Goal: Task Accomplishment & Management: Manage account settings

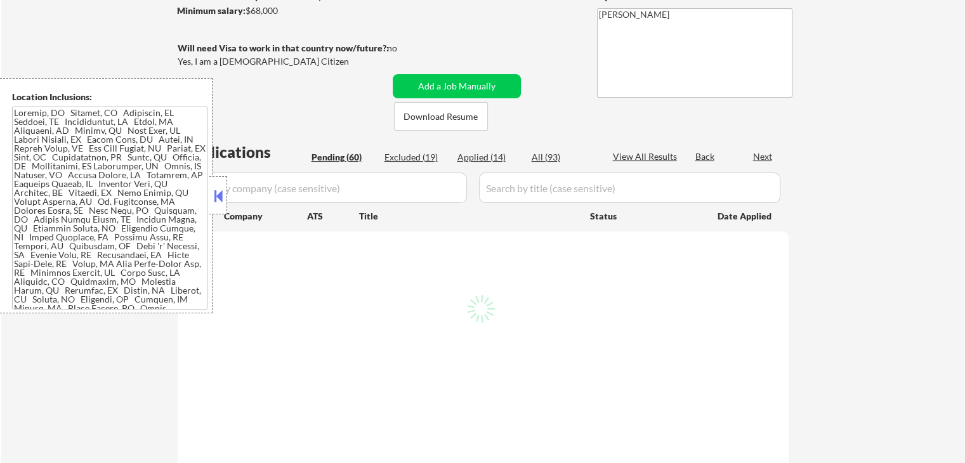
scroll to position [254, 0]
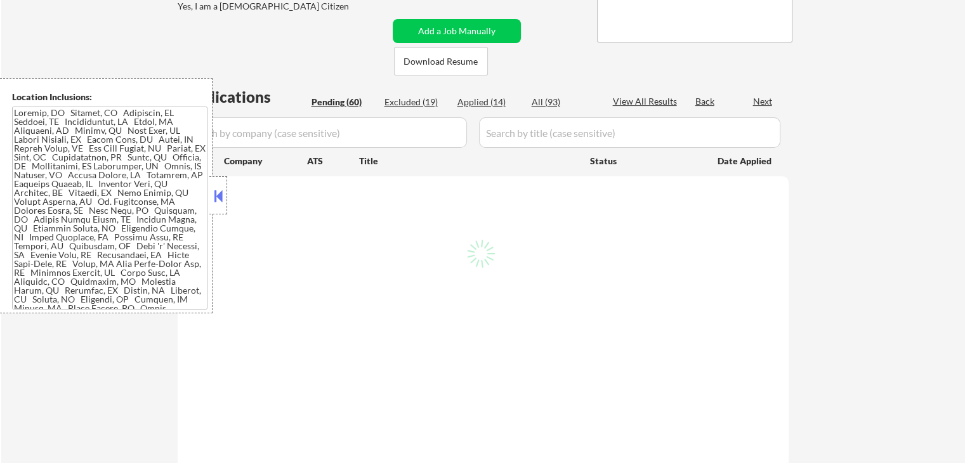
select select ""pending""
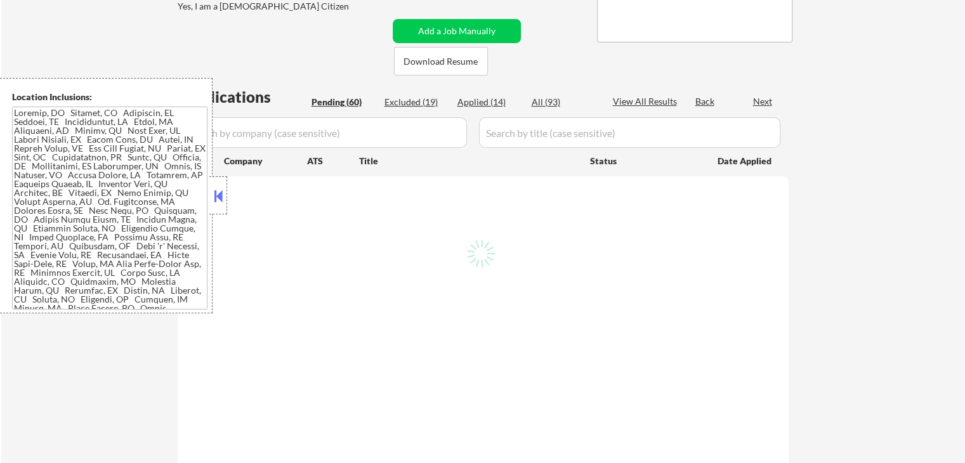
select select ""pending""
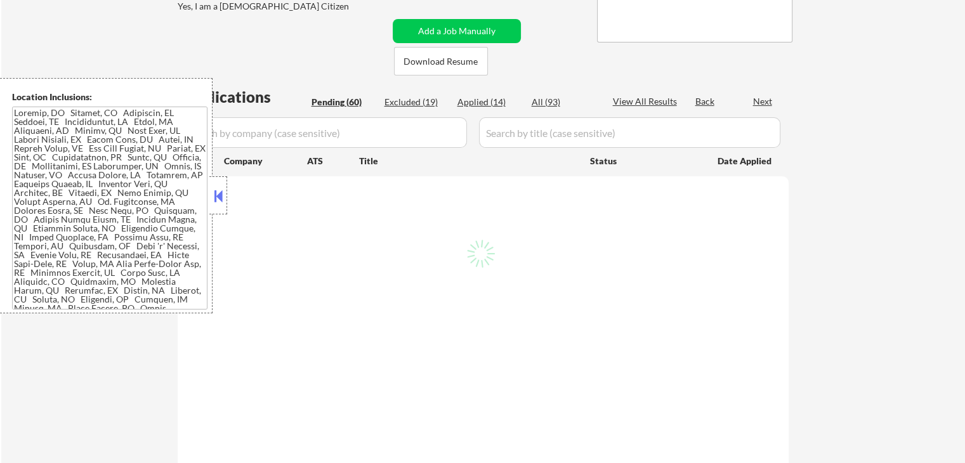
select select ""pending""
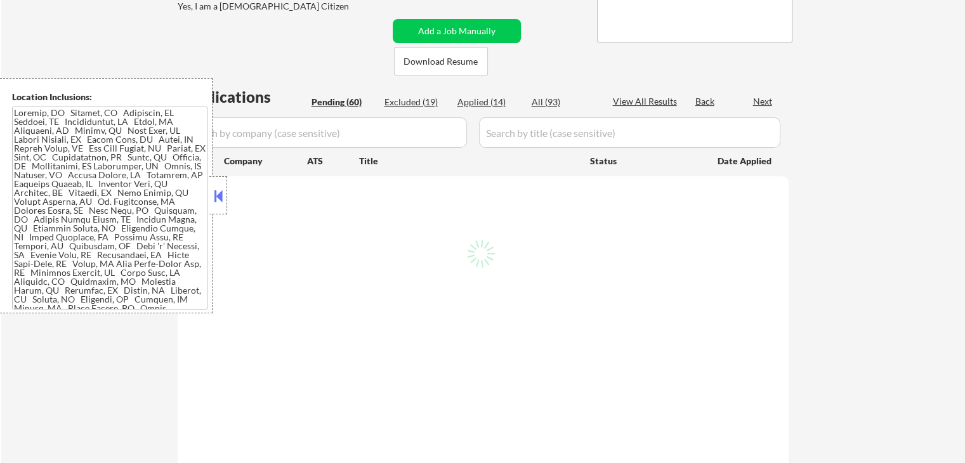
select select ""pending""
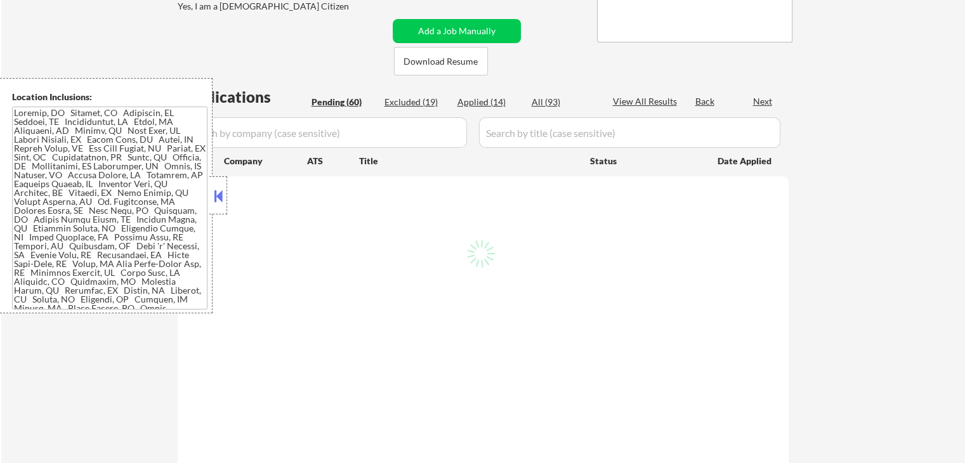
select select ""pending""
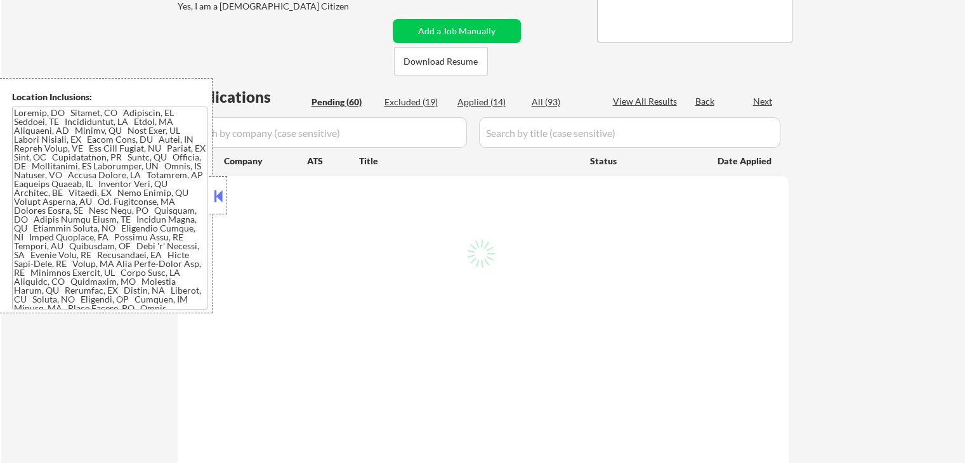
select select ""pending""
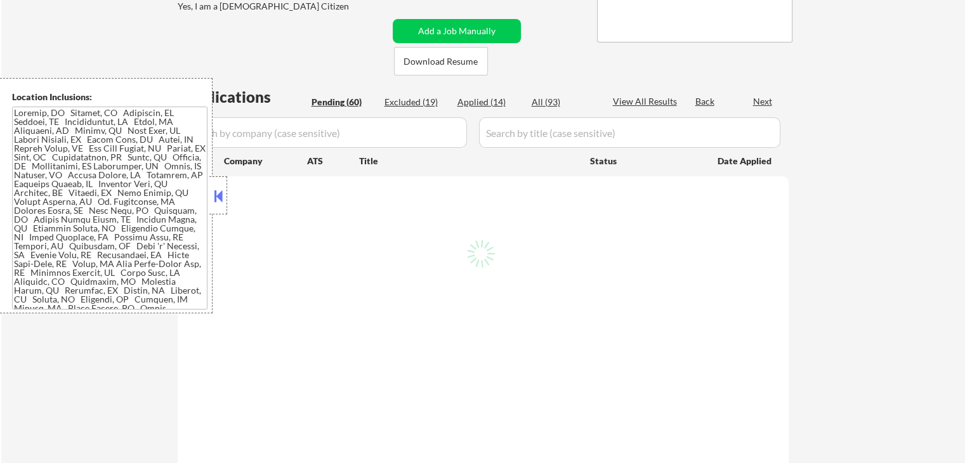
select select ""pending""
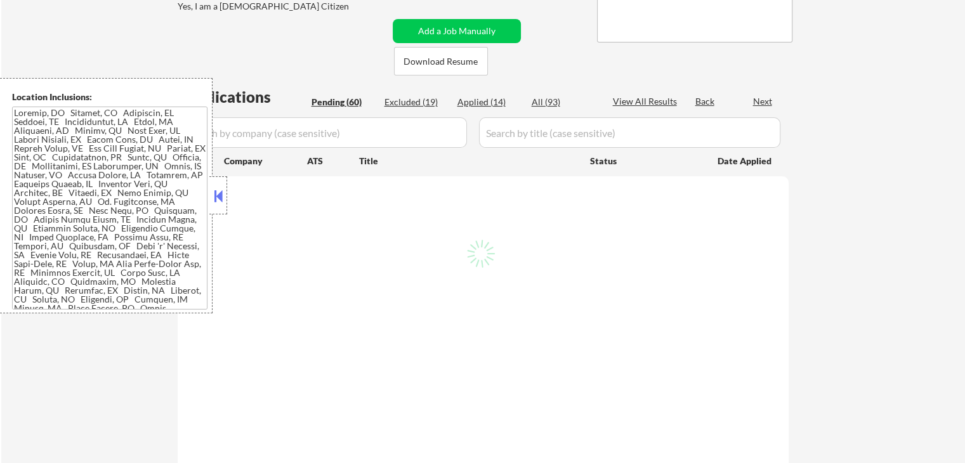
select select ""pending""
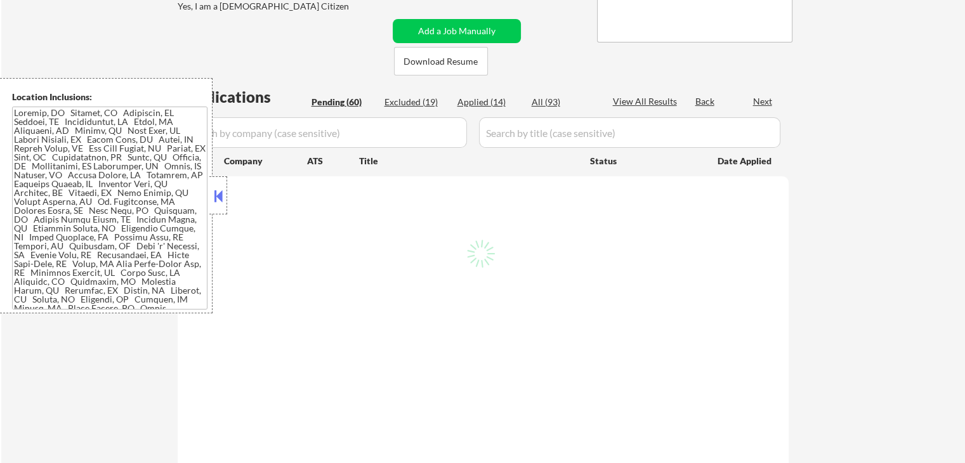
select select ""pending""
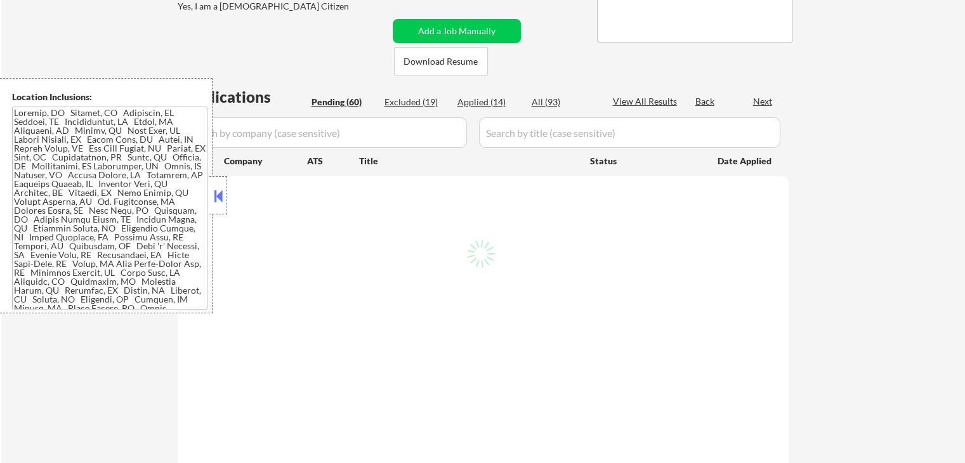
select select ""pending""
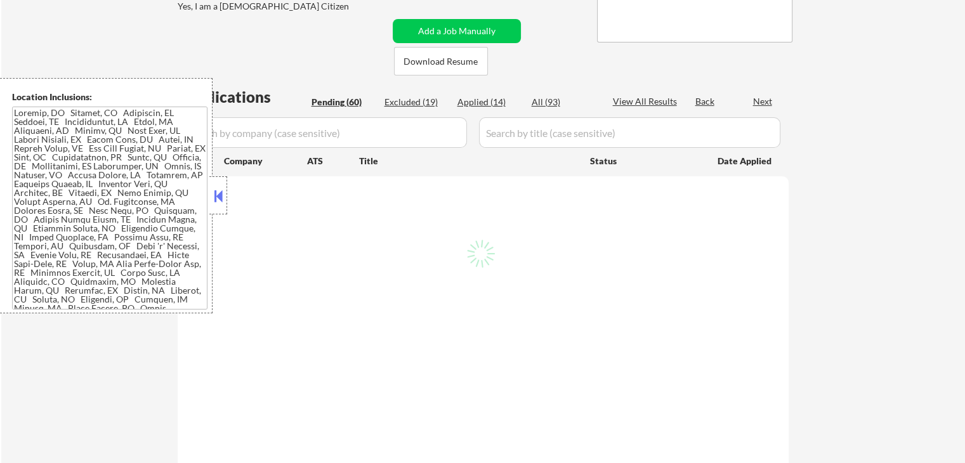
select select ""pending""
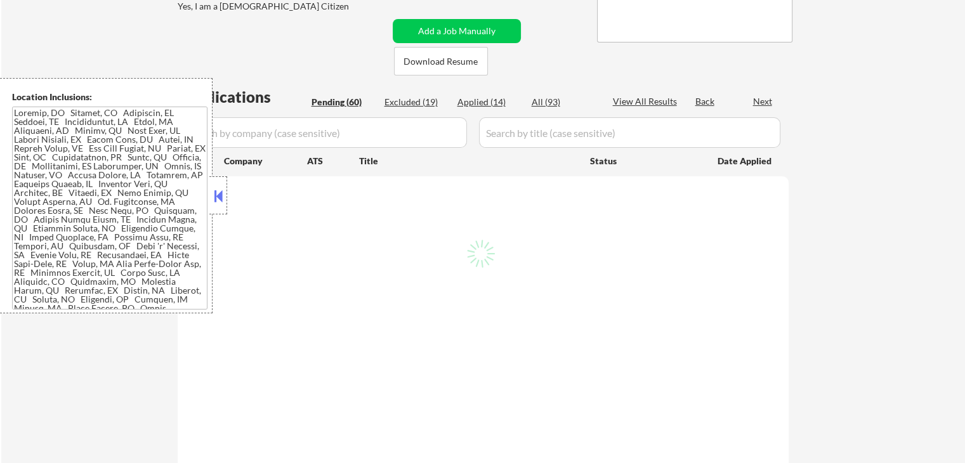
select select ""pending""
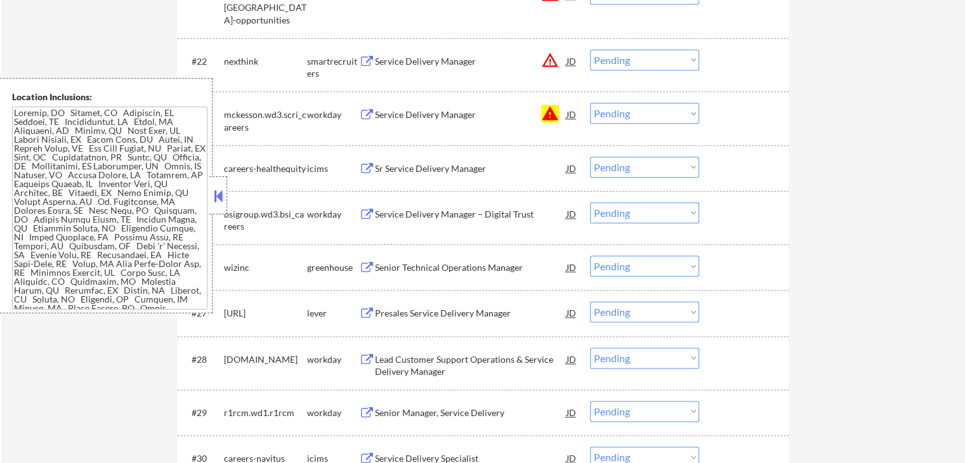
scroll to position [1586, 0]
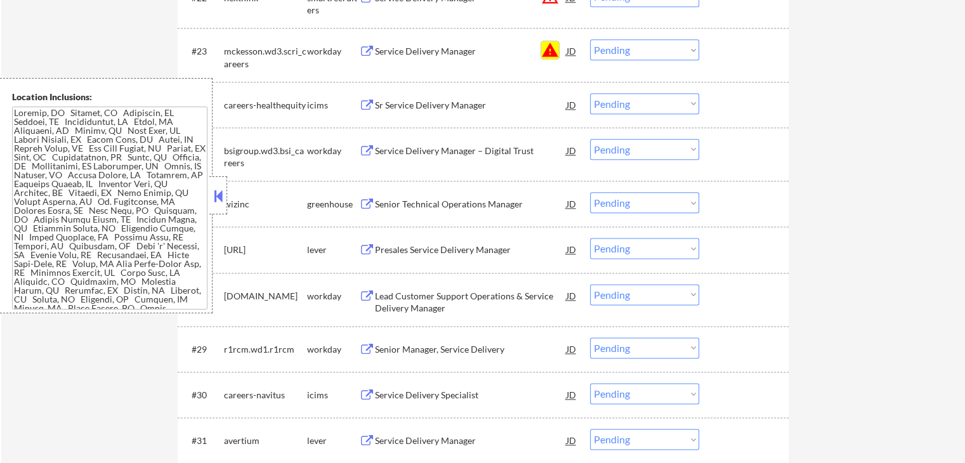
click at [550, 54] on button "warning" at bounding box center [550, 50] width 18 height 18
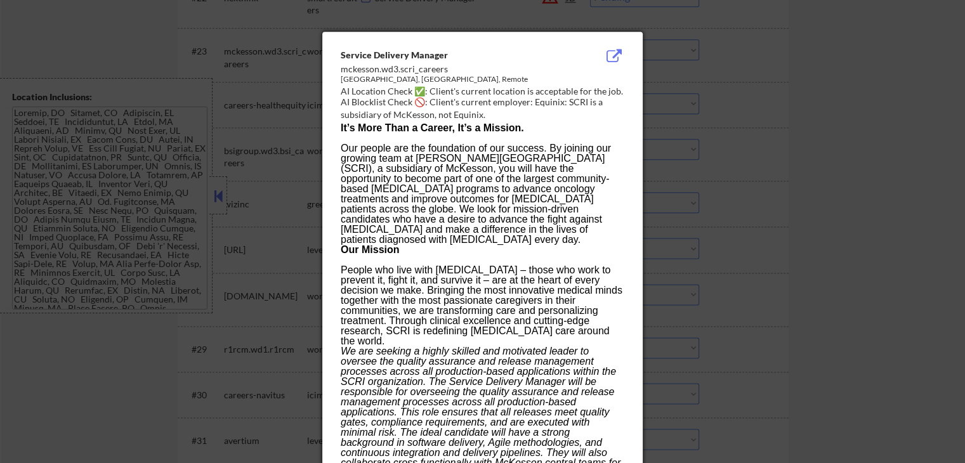
drag, startPoint x: 797, startPoint y: 120, endPoint x: 781, endPoint y: 120, distance: 15.9
click at [798, 119] on div at bounding box center [482, 231] width 965 height 463
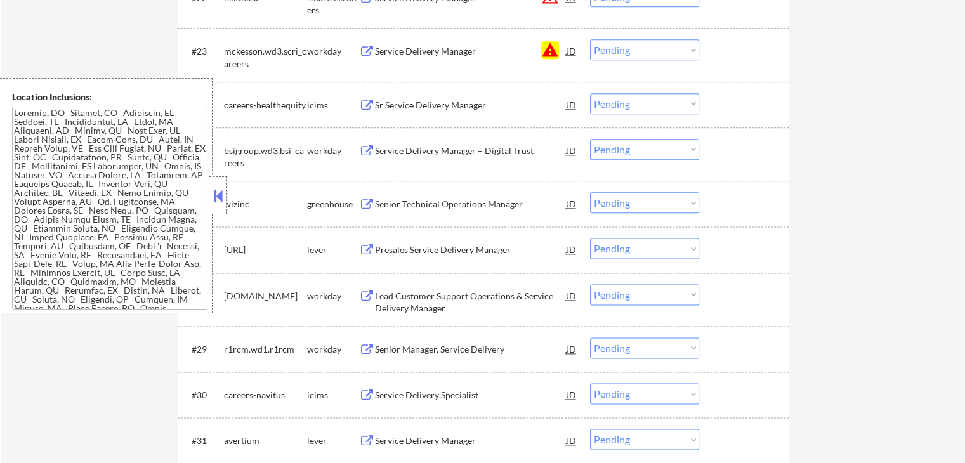
click at [638, 51] on select "Choose an option... Pending Applied Excluded (Questions) Excluded (Expired) Exc…" at bounding box center [644, 49] width 109 height 21
click at [590, 39] on select "Choose an option... Pending Applied Excluded (Questions) Excluded (Expired) Exc…" at bounding box center [644, 49] width 109 height 21
click at [817, 176] on div "← Return to /applysquad Mailslurp Inbox Job Search Builder [PERSON_NAME] User E…" at bounding box center [483, 243] width 964 height 3557
select select ""pending""
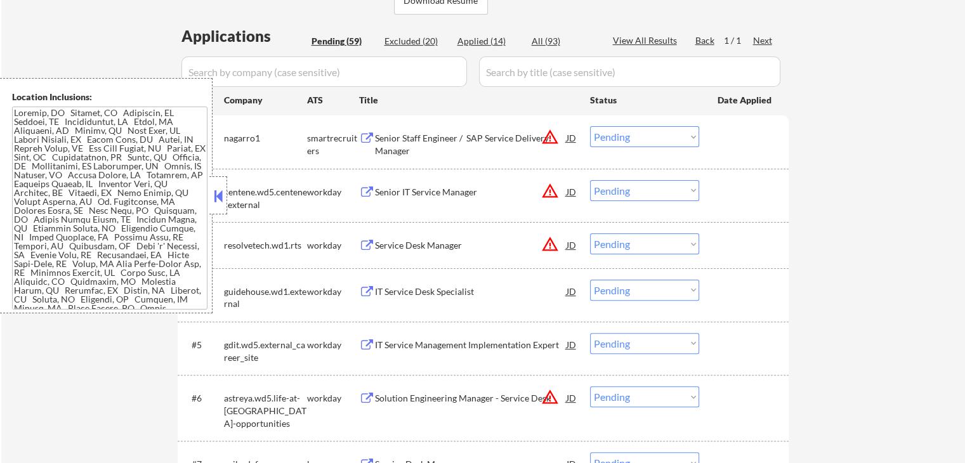
scroll to position [317, 0]
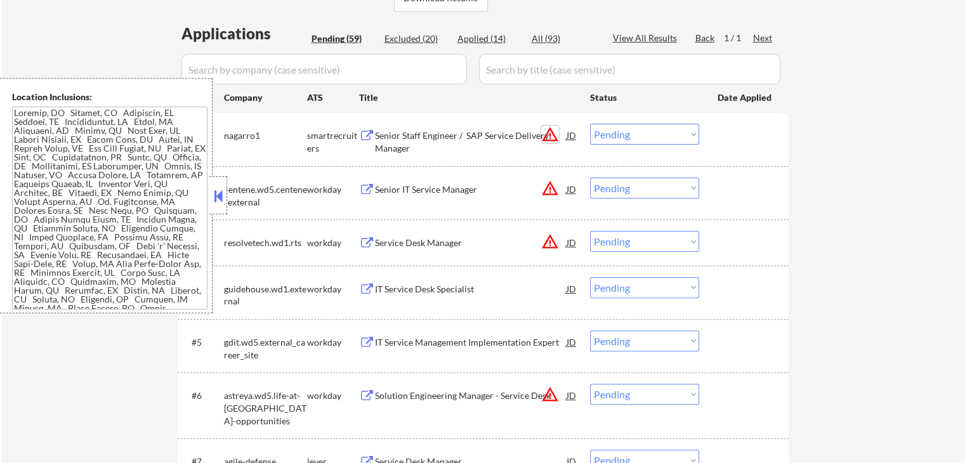
click at [552, 133] on button "warning_amber" at bounding box center [550, 135] width 18 height 18
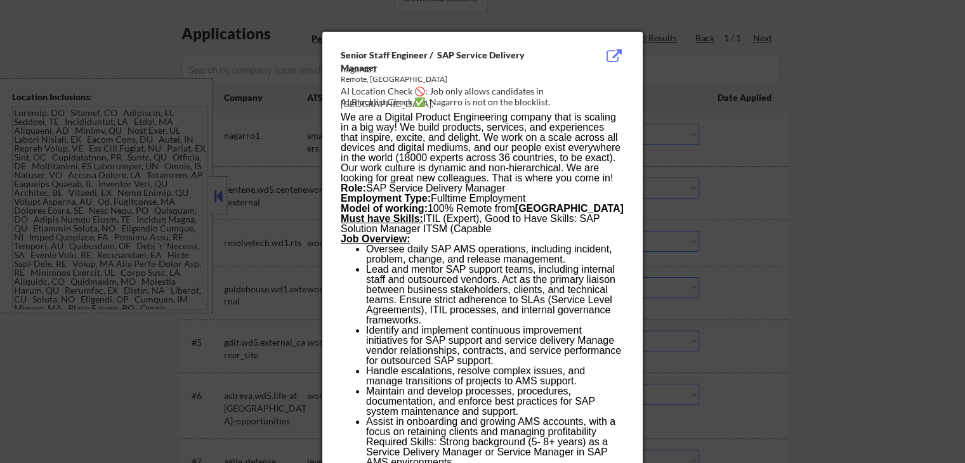
click at [773, 136] on div at bounding box center [482, 231] width 965 height 463
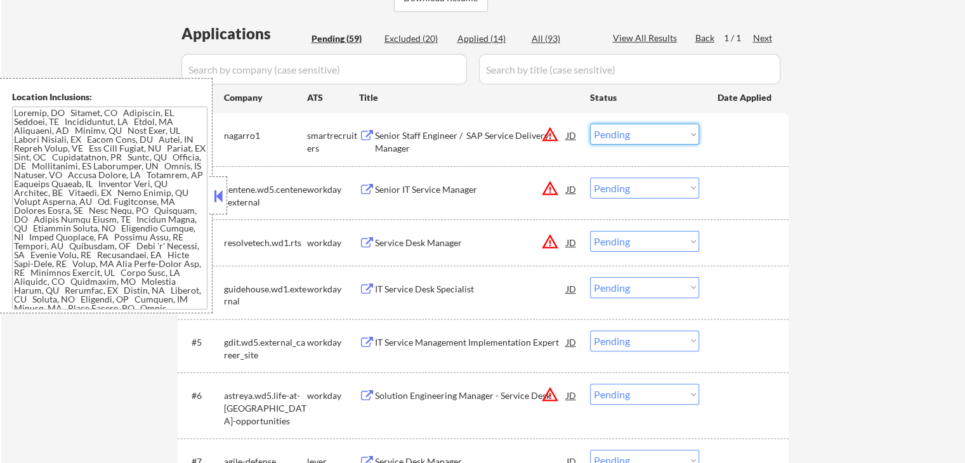
click at [628, 125] on select "Choose an option... Pending Applied Excluded (Questions) Excluded (Expired) Exc…" at bounding box center [644, 134] width 109 height 21
click at [590, 124] on select "Choose an option... Pending Applied Excluded (Questions) Excluded (Expired) Exc…" at bounding box center [644, 134] width 109 height 21
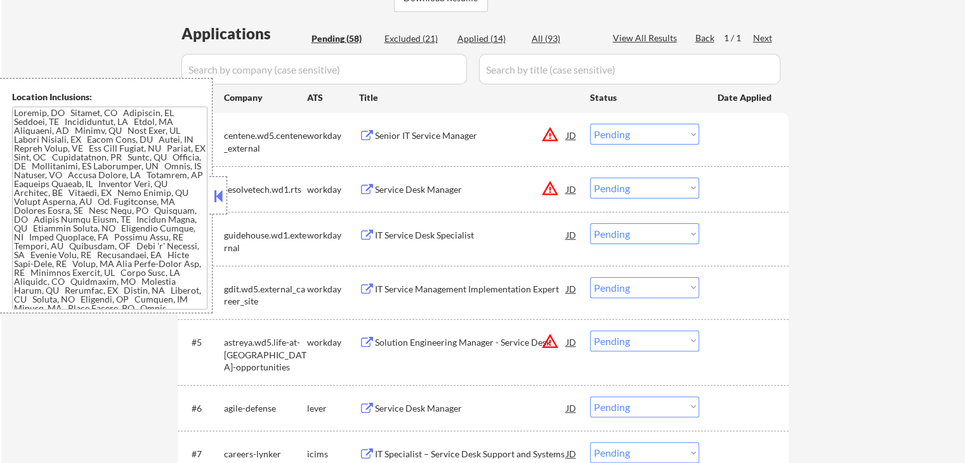
click at [553, 136] on button "warning_amber" at bounding box center [550, 135] width 18 height 18
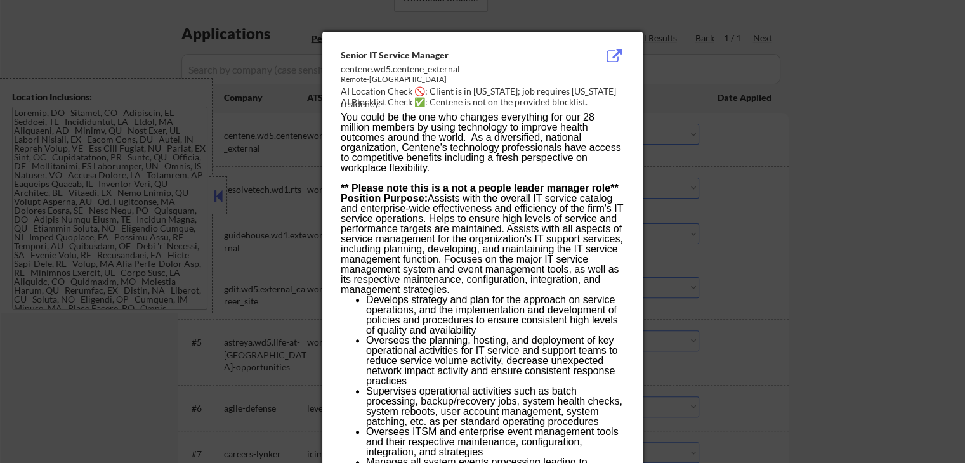
click at [805, 193] on div at bounding box center [482, 231] width 965 height 463
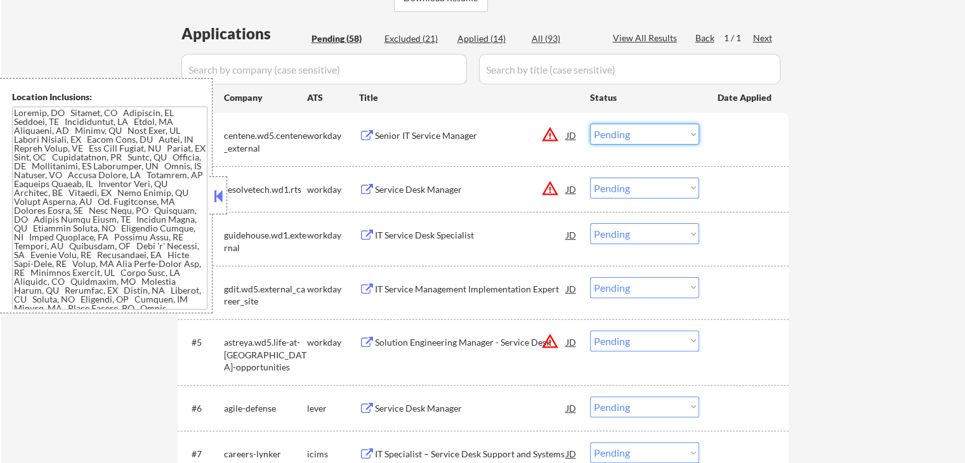
click at [661, 131] on select "Choose an option... Pending Applied Excluded (Questions) Excluded (Expired) Exc…" at bounding box center [644, 134] width 109 height 21
select select ""excluded__location_""
click at [590, 124] on select "Choose an option... Pending Applied Excluded (Questions) Excluded (Expired) Exc…" at bounding box center [644, 134] width 109 height 21
click at [622, 183] on select "Choose an option... Pending Applied Excluded (Questions) Excluded (Expired) Exc…" at bounding box center [644, 188] width 109 height 21
select select ""excluded__location_""
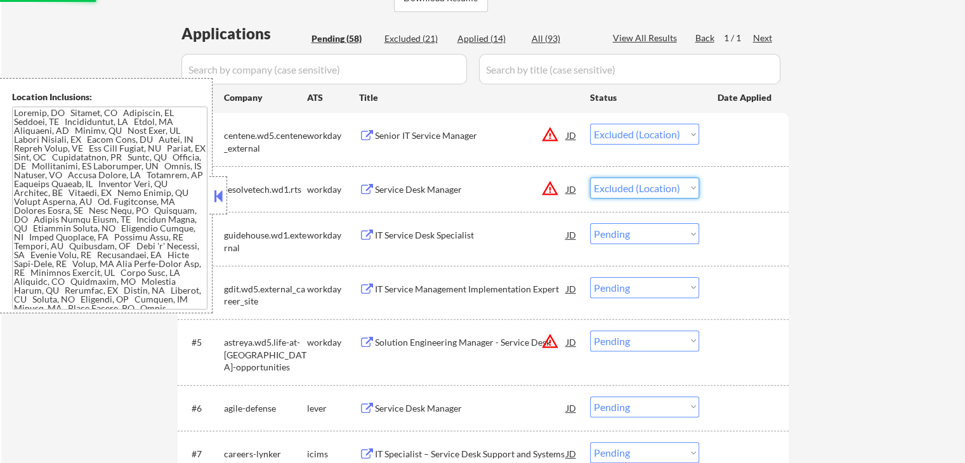
click at [590, 178] on select "Choose an option... Pending Applied Excluded (Questions) Excluded (Expired) Exc…" at bounding box center [644, 188] width 109 height 21
click at [610, 345] on select "Choose an option... Pending Applied Excluded (Questions) Excluded (Expired) Exc…" at bounding box center [644, 341] width 109 height 21
select select ""excluded__location_""
click at [590, 331] on select "Choose an option... Pending Applied Excluded (Questions) Excluded (Expired) Exc…" at bounding box center [644, 341] width 109 height 21
click at [766, 280] on div at bounding box center [746, 288] width 56 height 23
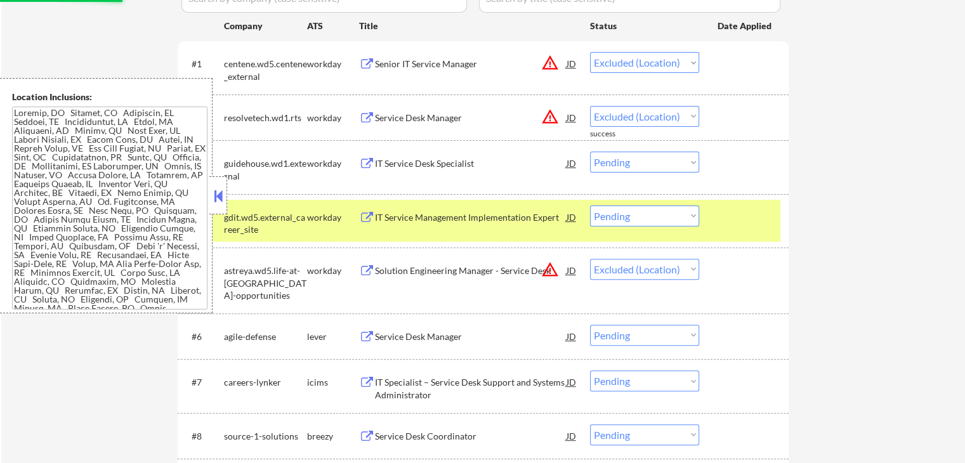
scroll to position [444, 0]
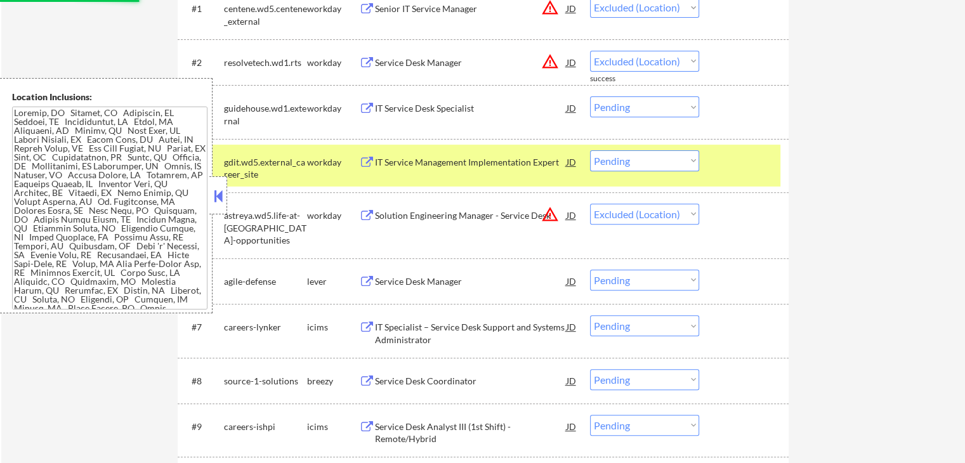
select select ""pending""
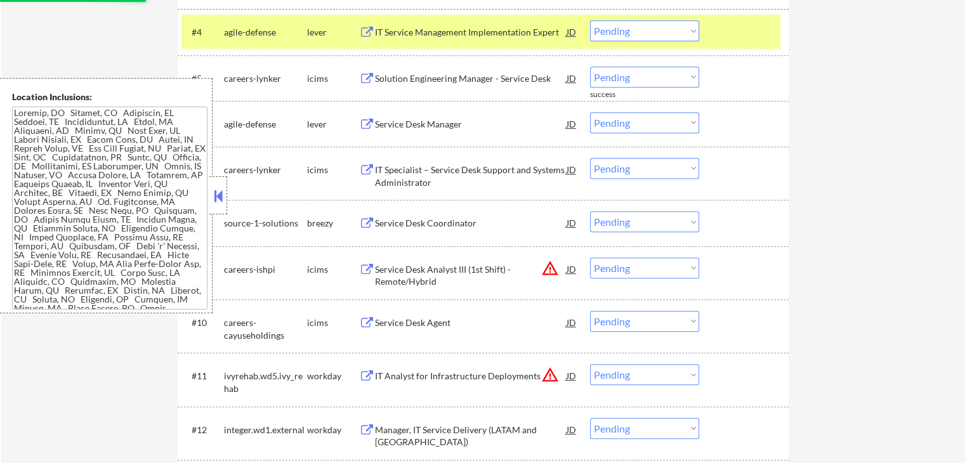
scroll to position [634, 0]
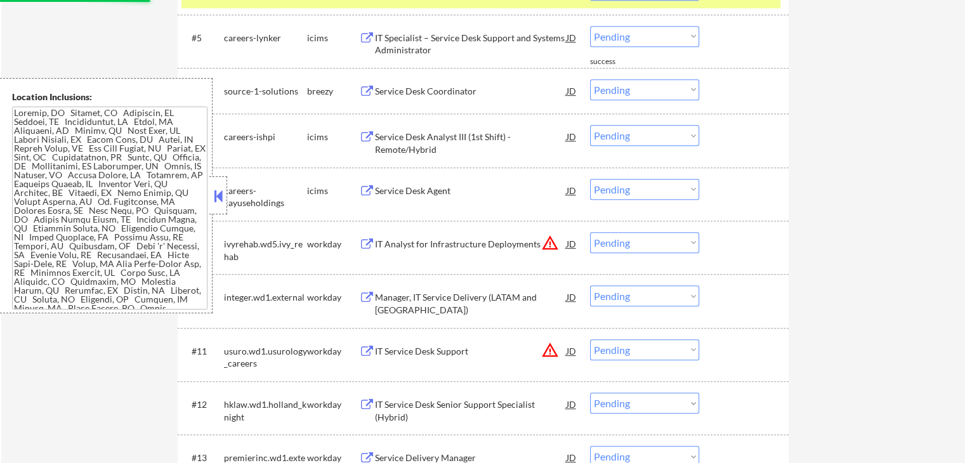
select select ""pending""
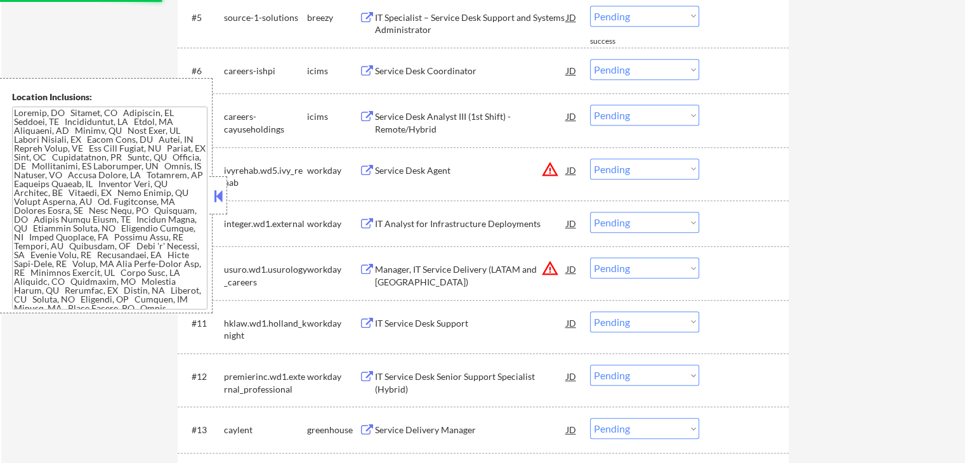
click at [650, 244] on div "#9 integer.wd1.external workday IT Analyst for Infrastructure Deployments JD wa…" at bounding box center [483, 223] width 611 height 46
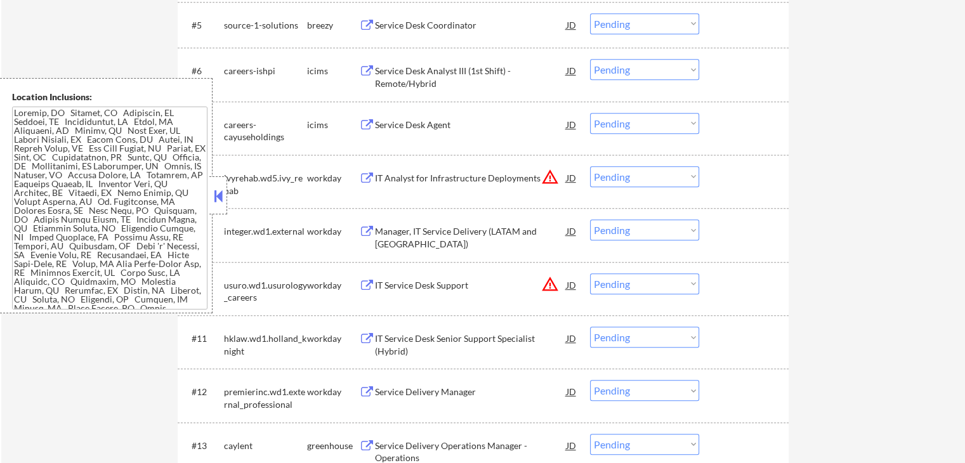
drag, startPoint x: 640, startPoint y: 172, endPoint x: 640, endPoint y: 179, distance: 7.0
click at [640, 172] on select "Choose an option... Pending Applied Excluded (Questions) Excluded (Expired) Exc…" at bounding box center [644, 176] width 109 height 21
select select ""excluded__location_""
click at [590, 166] on select "Choose an option... Pending Applied Excluded (Questions) Excluded (Expired) Exc…" at bounding box center [644, 176] width 109 height 21
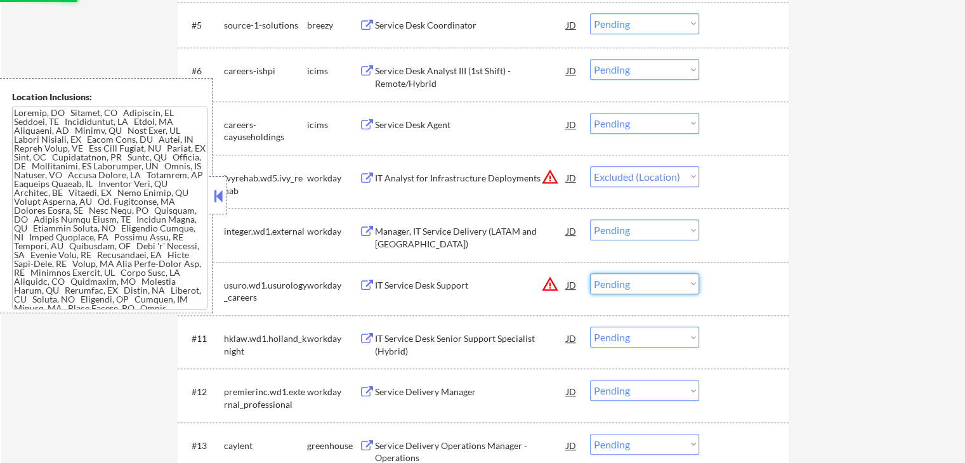
click at [641, 286] on select "Choose an option... Pending Applied Excluded (Questions) Excluded (Expired) Exc…" at bounding box center [644, 283] width 109 height 21
select select ""excluded__location_""
click at [590, 273] on select "Choose an option... Pending Applied Excluded (Questions) Excluded (Expired) Exc…" at bounding box center [644, 283] width 109 height 21
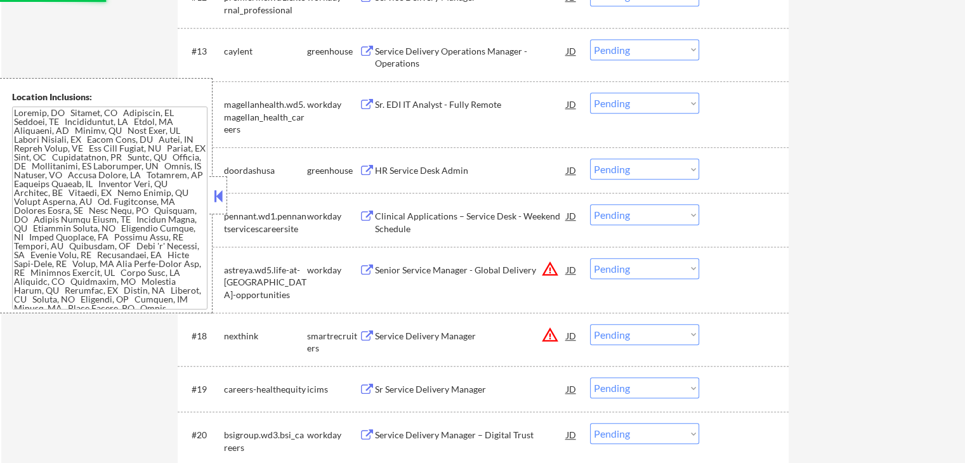
scroll to position [1142, 0]
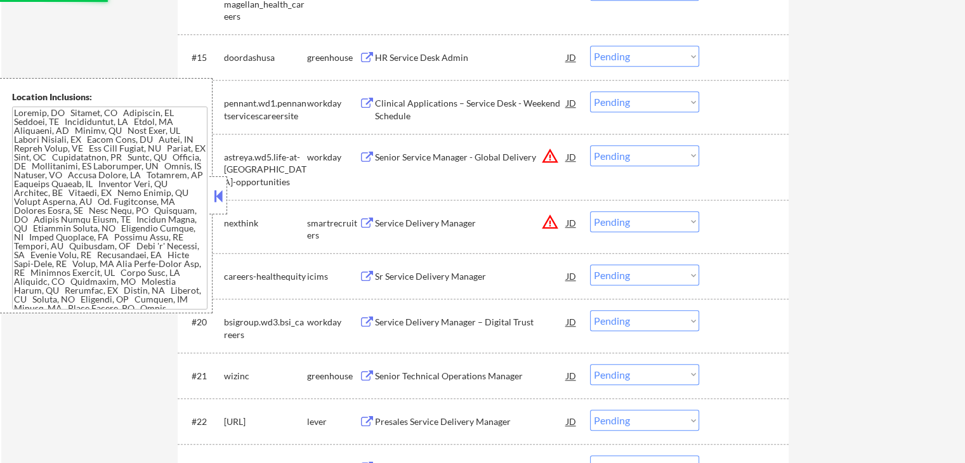
click at [617, 156] on select "Choose an option... Pending Applied Excluded (Questions) Excluded (Expired) Exc…" at bounding box center [644, 155] width 109 height 21
select select ""excluded__location_""
click at [590, 145] on select "Choose an option... Pending Applied Excluded (Questions) Excluded (Expired) Exc…" at bounding box center [644, 155] width 109 height 21
drag, startPoint x: 634, startPoint y: 219, endPoint x: 634, endPoint y: 229, distance: 10.2
click at [634, 219] on select "Choose an option... Pending Applied Excluded (Questions) Excluded (Expired) Exc…" at bounding box center [644, 221] width 109 height 21
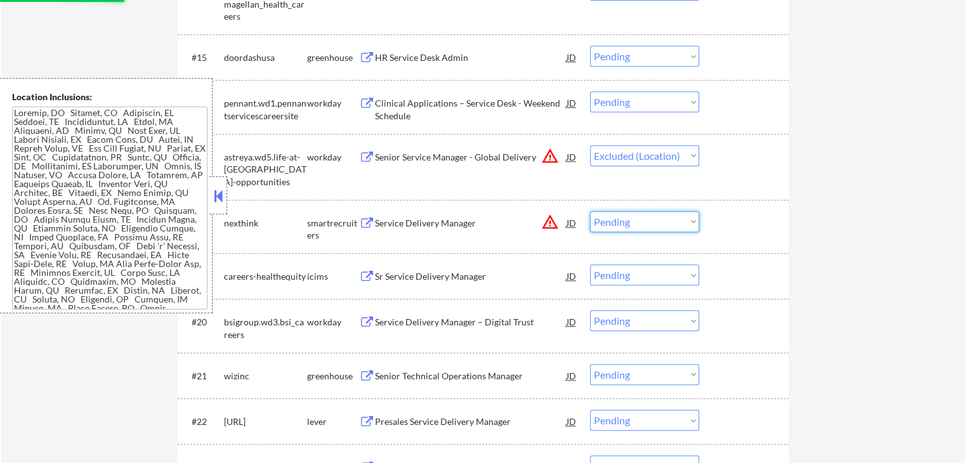
select select ""excluded__location_""
click at [590, 211] on select "Choose an option... Pending Applied Excluded (Questions) Excluded (Expired) Exc…" at bounding box center [644, 221] width 109 height 21
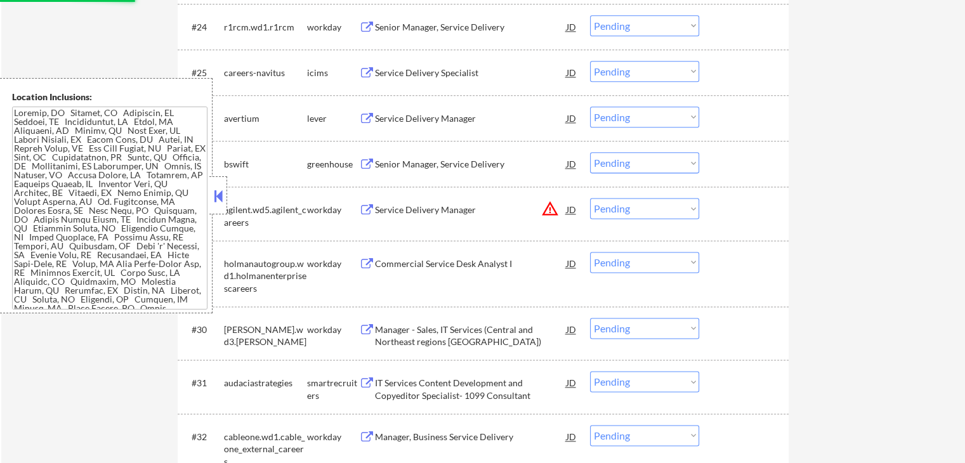
scroll to position [1713, 0]
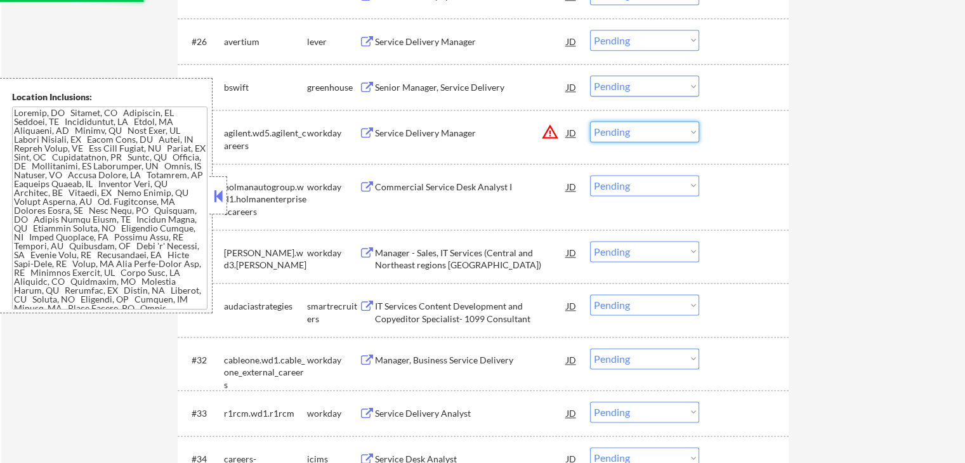
click at [603, 133] on select "Choose an option... Pending Applied Excluded (Questions) Excluded (Expired) Exc…" at bounding box center [644, 131] width 109 height 21
select select ""excluded__location_""
click at [590, 121] on select "Choose an option... Pending Applied Excluded (Questions) Excluded (Expired) Exc…" at bounding box center [644, 131] width 109 height 21
drag, startPoint x: 820, startPoint y: 247, endPoint x: 812, endPoint y: 256, distance: 11.7
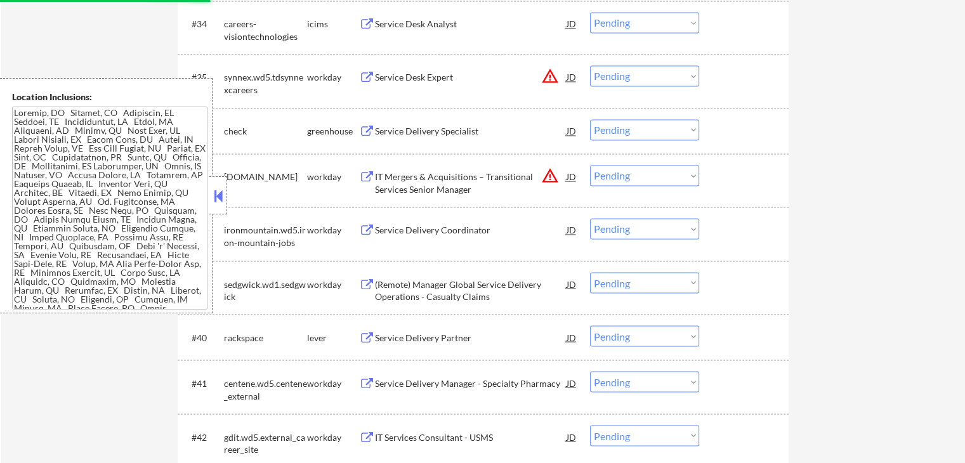
scroll to position [2030, 0]
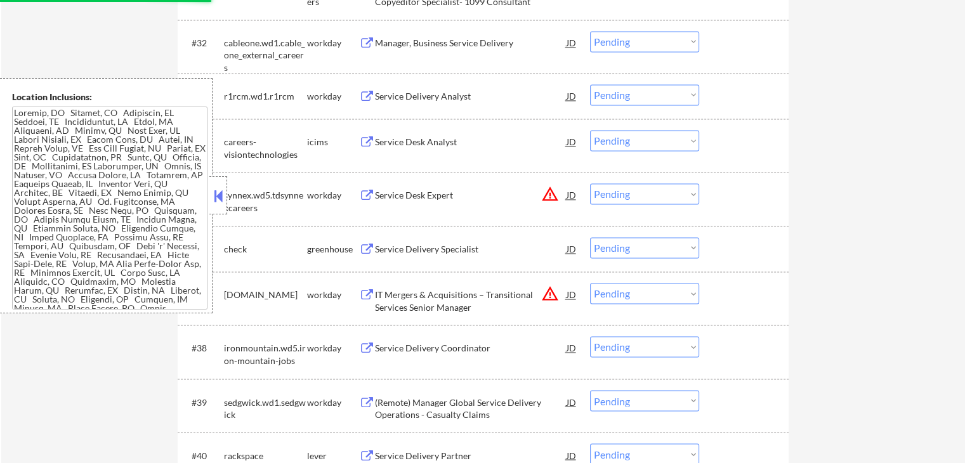
click at [642, 198] on select "Choose an option... Pending Applied Excluded (Questions) Excluded (Expired) Exc…" at bounding box center [644, 193] width 109 height 21
select select ""excluded__location_""
click at [590, 183] on select "Choose an option... Pending Applied Excluded (Questions) Excluded (Expired) Exc…" at bounding box center [644, 193] width 109 height 21
click at [641, 298] on select "Choose an option... Pending Applied Excluded (Questions) Excluded (Expired) Exc…" at bounding box center [644, 293] width 109 height 21
select select ""excluded__location_""
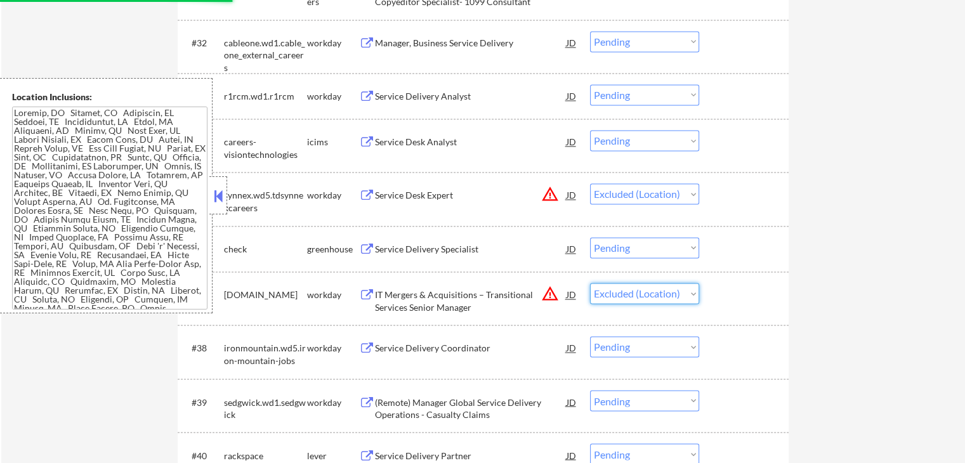
click at [590, 283] on select "Choose an option... Pending Applied Excluded (Questions) Excluded (Expired) Exc…" at bounding box center [644, 293] width 109 height 21
drag, startPoint x: 812, startPoint y: 287, endPoint x: 798, endPoint y: 289, distance: 14.7
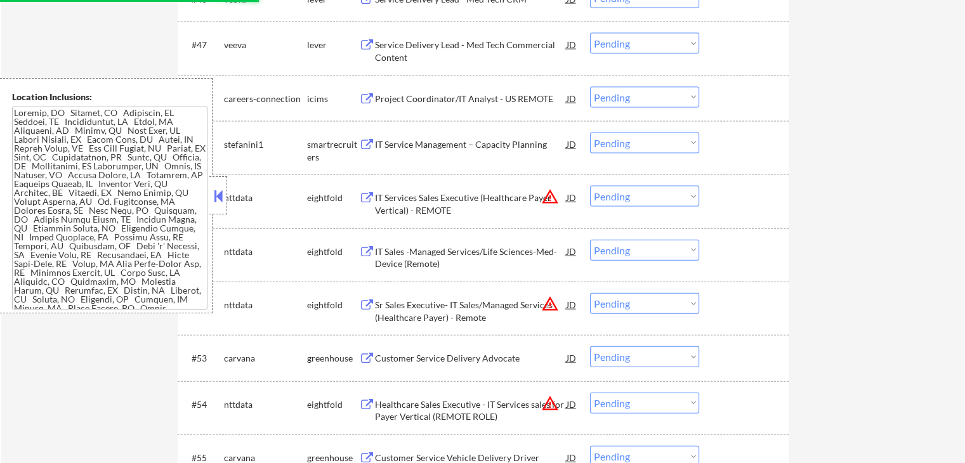
scroll to position [2855, 0]
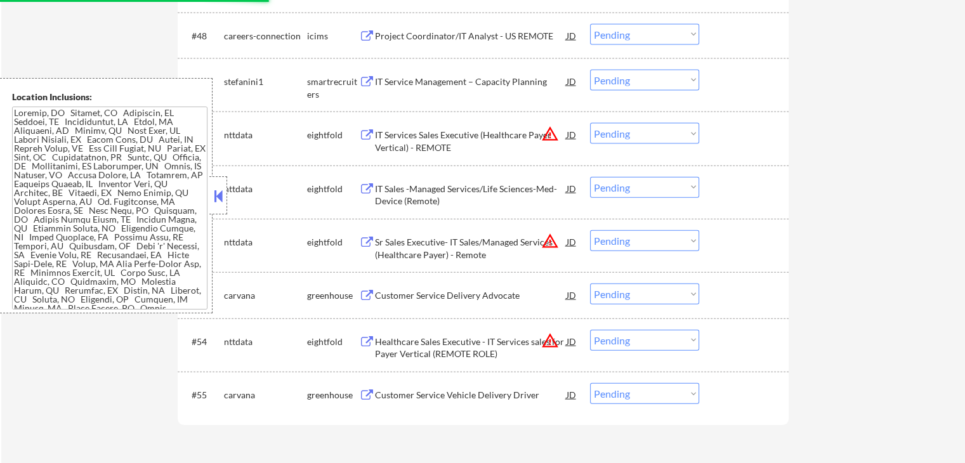
click at [610, 130] on select "Choose an option... Pending Applied Excluded (Questions) Excluded (Expired) Exc…" at bounding box center [644, 133] width 109 height 21
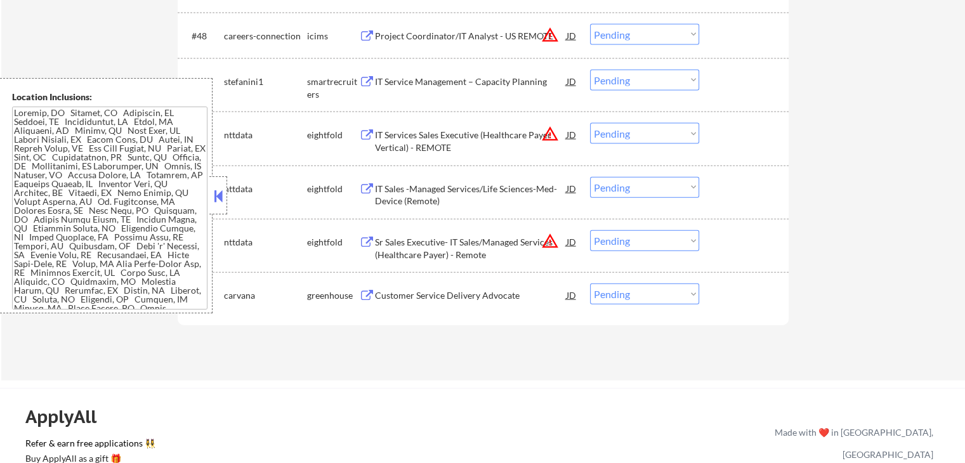
select select ""pending""
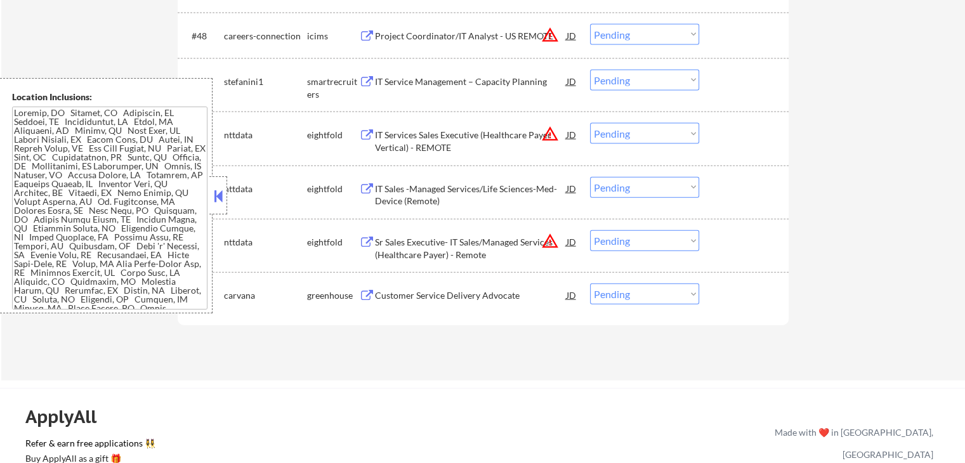
select select ""pending""
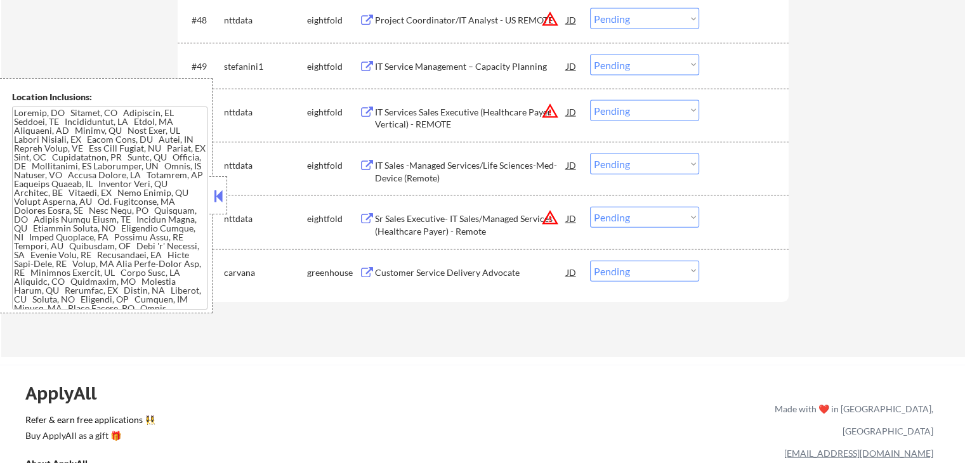
select select ""excluded__location_""
select select ""pending""
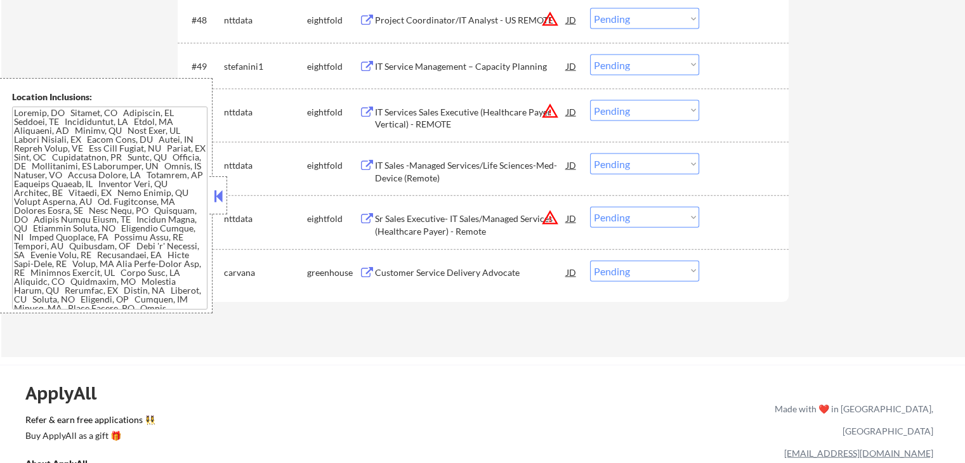
select select ""pending""
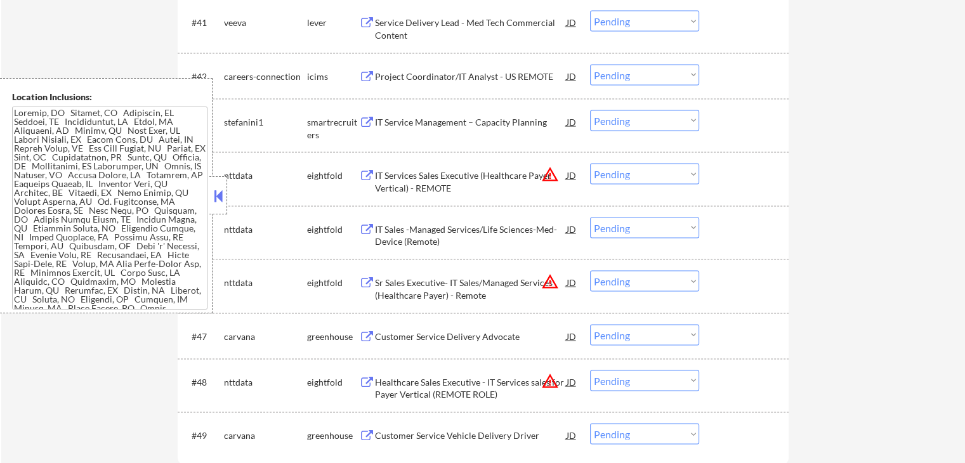
scroll to position [2474, 0]
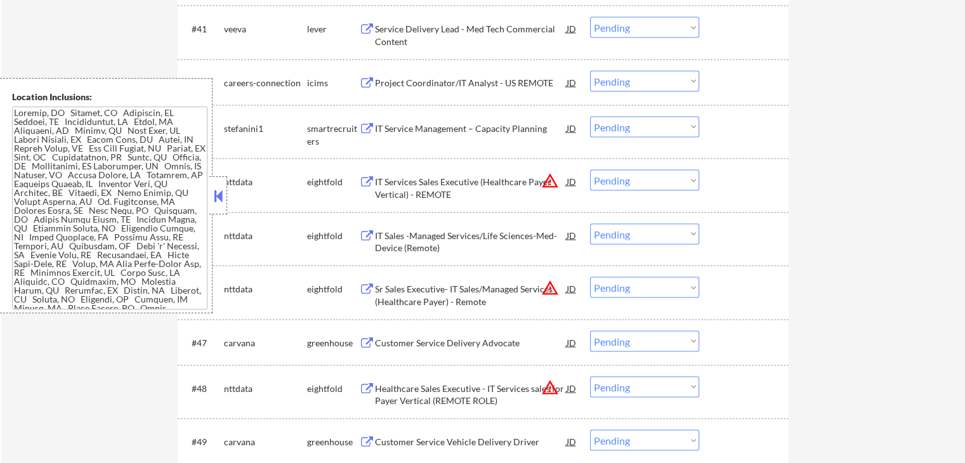
click at [636, 183] on select "Choose an option... Pending Applied Excluded (Questions) Excluded (Expired) Exc…" at bounding box center [644, 180] width 109 height 21
select select ""excluded__location_""
click at [590, 170] on select "Choose an option... Pending Applied Excluded (Questions) Excluded (Expired) Exc…" at bounding box center [644, 180] width 109 height 21
click at [639, 288] on select "Choose an option... Pending Applied Excluded (Questions) Excluded (Expired) Exc…" at bounding box center [644, 287] width 109 height 21
select select ""excluded__location_""
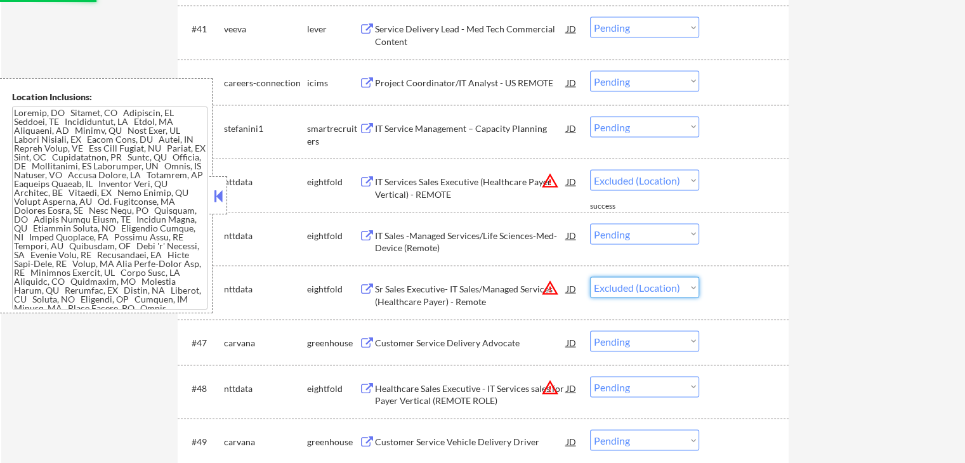
click at [590, 277] on select "Choose an option... Pending Applied Excluded (Questions) Excluded (Expired) Exc…" at bounding box center [644, 287] width 109 height 21
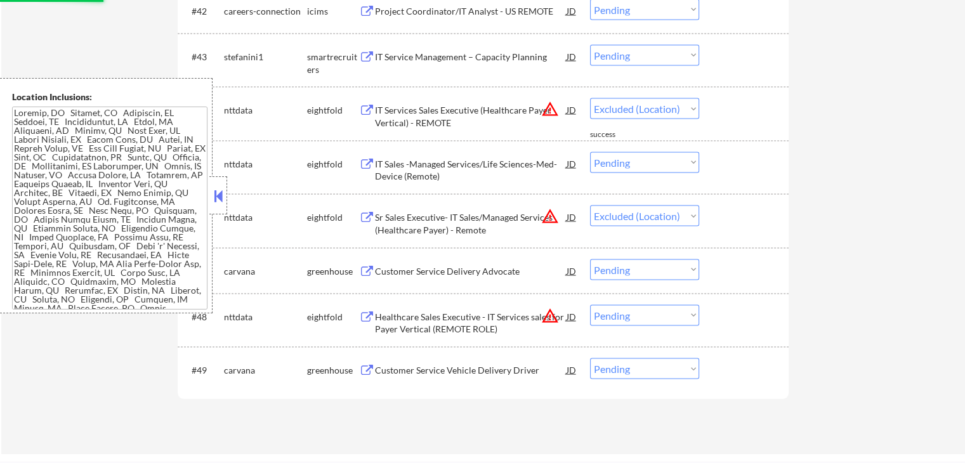
scroll to position [2601, 0]
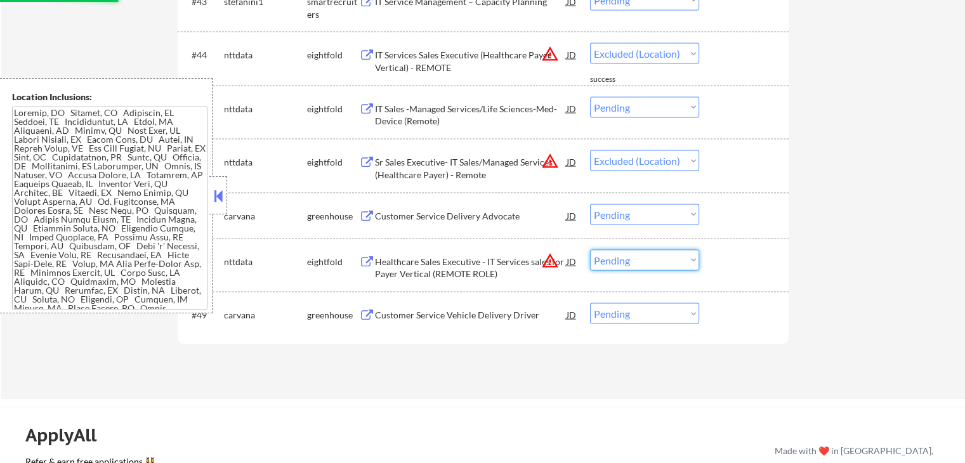
drag, startPoint x: 645, startPoint y: 258, endPoint x: 643, endPoint y: 268, distance: 10.9
click at [645, 261] on select "Choose an option... Pending Applied Excluded (Questions) Excluded (Expired) Exc…" at bounding box center [644, 260] width 109 height 21
select select ""pending""
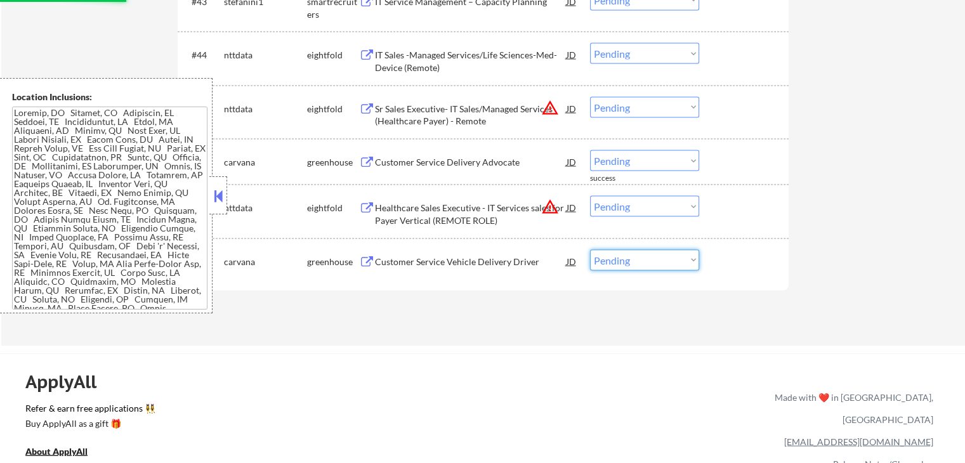
select select ""excluded__location_""
click at [590, 250] on select "Choose an option... Pending Applied Excluded (Questions) Excluded (Expired) Exc…" at bounding box center [644, 260] width 109 height 21
drag, startPoint x: 640, startPoint y: 206, endPoint x: 640, endPoint y: 213, distance: 7.0
click at [640, 206] on select "Choose an option... Pending Applied Excluded (Questions) Excluded (Expired) Exc…" at bounding box center [644, 206] width 109 height 21
select select ""pending""
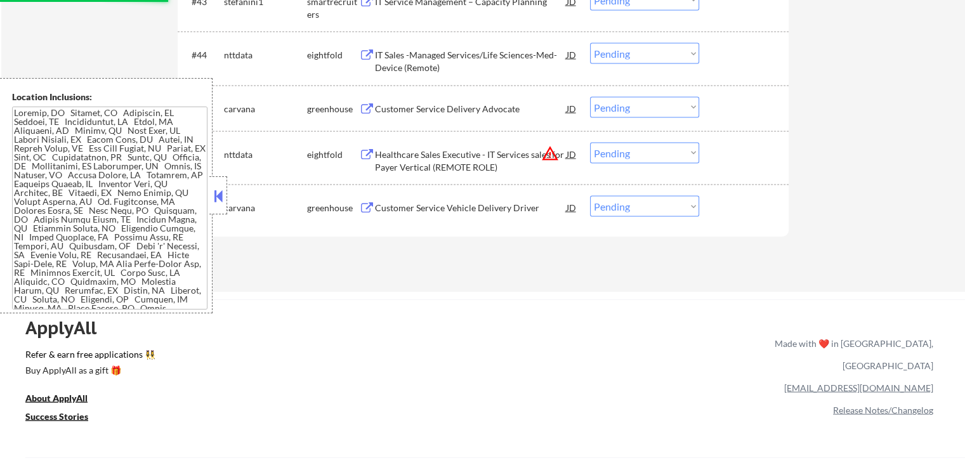
drag, startPoint x: 835, startPoint y: 209, endPoint x: 683, endPoint y: 168, distance: 157.8
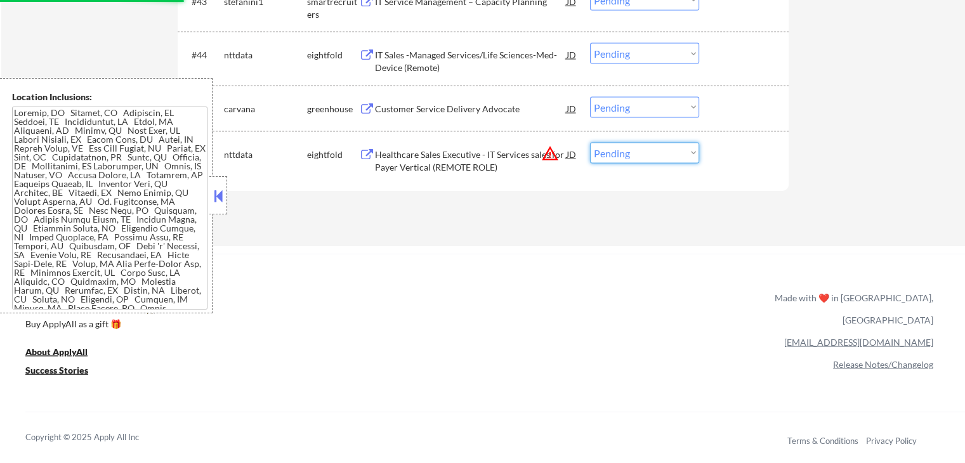
click at [661, 145] on select "Choose an option... Pending Applied Excluded (Questions) Excluded (Expired) Exc…" at bounding box center [644, 153] width 109 height 21
select select ""excluded__location_""
click at [590, 143] on select "Choose an option... Pending Applied Excluded (Questions) Excluded (Expired) Exc…" at bounding box center [644, 153] width 109 height 21
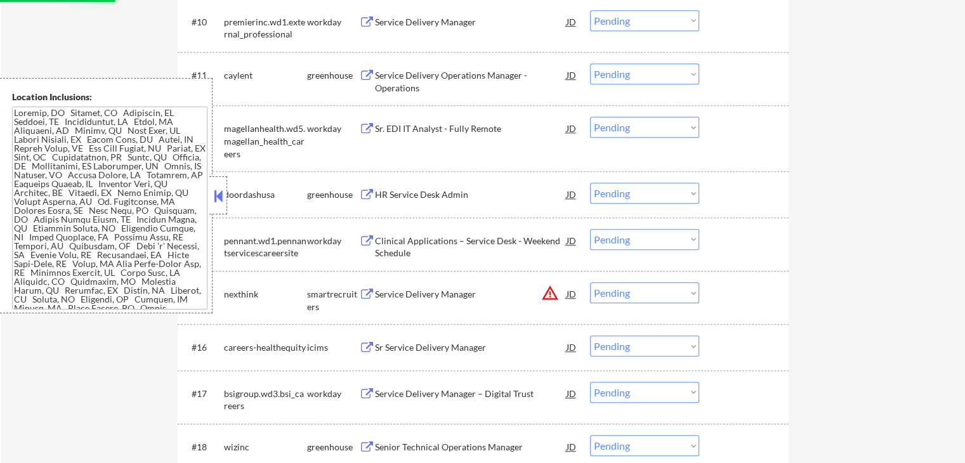
scroll to position [888, 0]
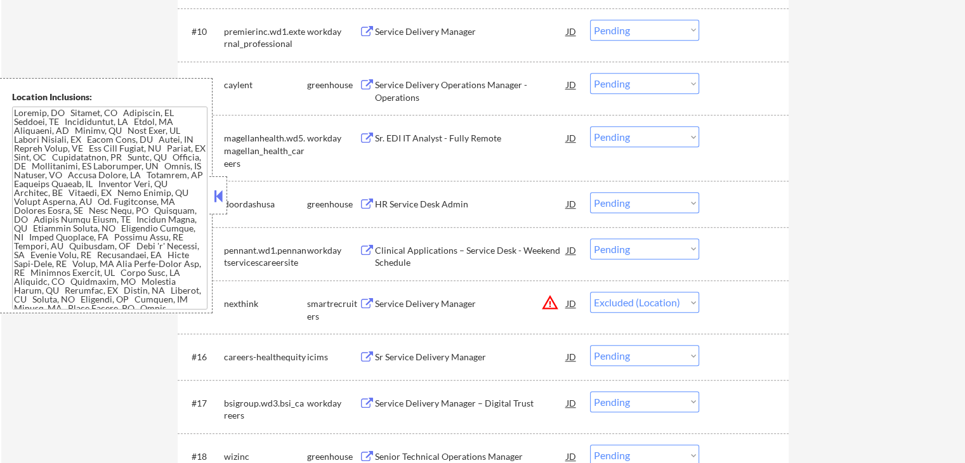
select select ""pending""
click at [647, 305] on select "Choose an option... Pending Applied Excluded (Questions) Excluded (Expired) Exc…" at bounding box center [644, 302] width 109 height 21
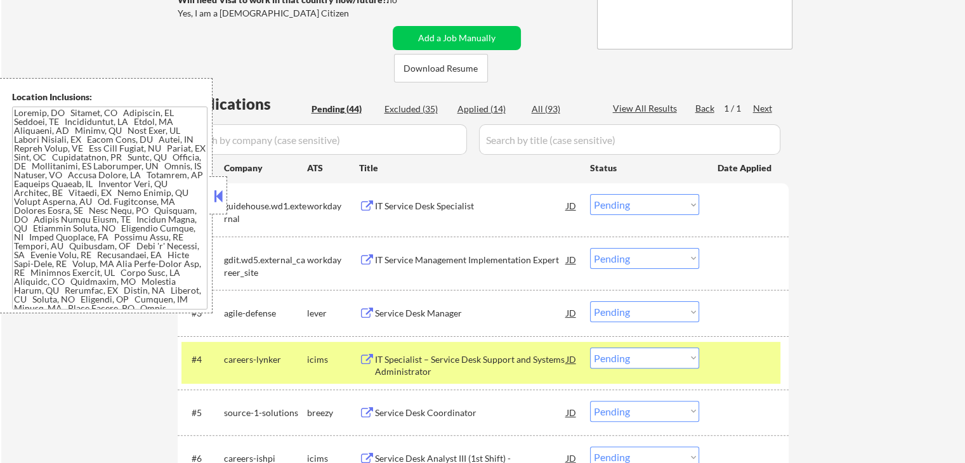
scroll to position [254, 0]
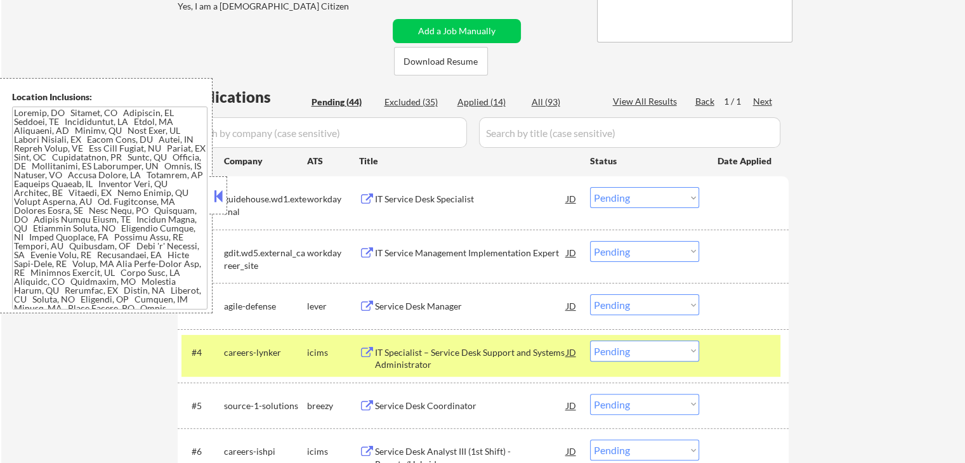
click at [369, 305] on button at bounding box center [367, 307] width 16 height 12
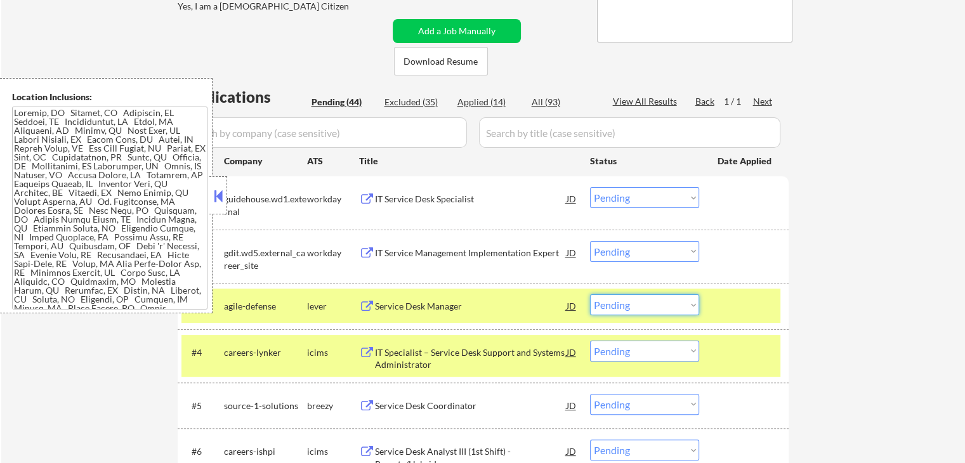
click at [650, 305] on select "Choose an option... Pending Applied Excluded (Questions) Excluded (Expired) Exc…" at bounding box center [644, 304] width 109 height 21
click at [590, 294] on select "Choose an option... Pending Applied Excluded (Questions) Excluded (Expired) Exc…" at bounding box center [644, 304] width 109 height 21
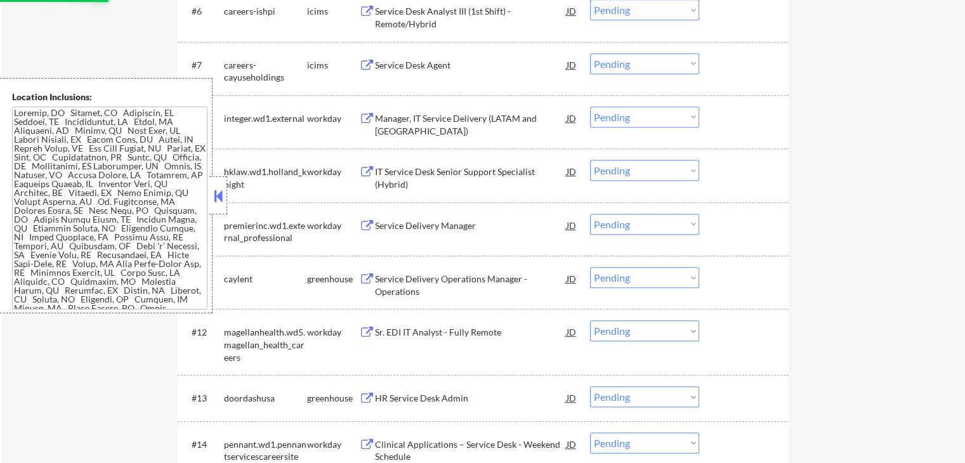
scroll to position [698, 0]
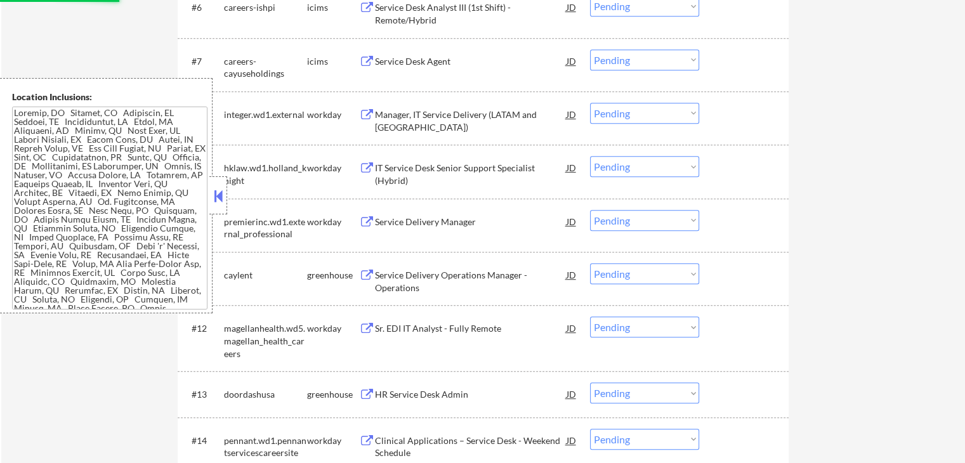
click at [365, 270] on button at bounding box center [367, 276] width 16 height 12
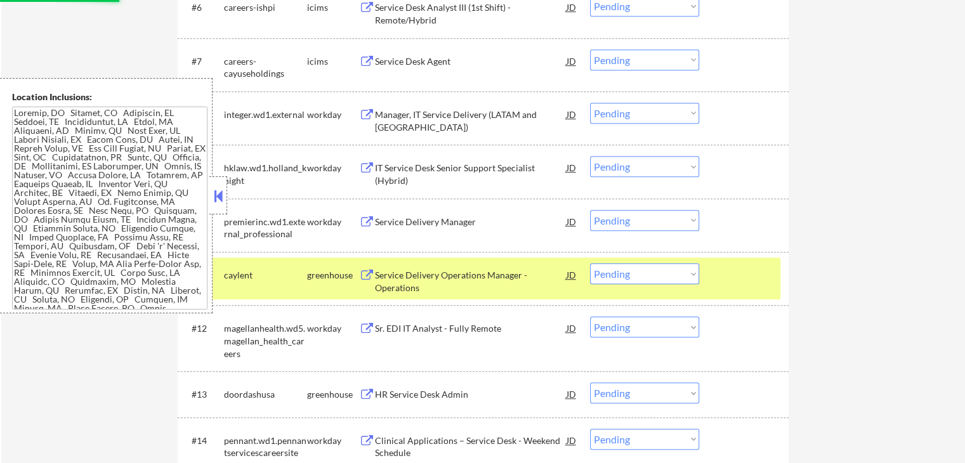
select select ""pending""
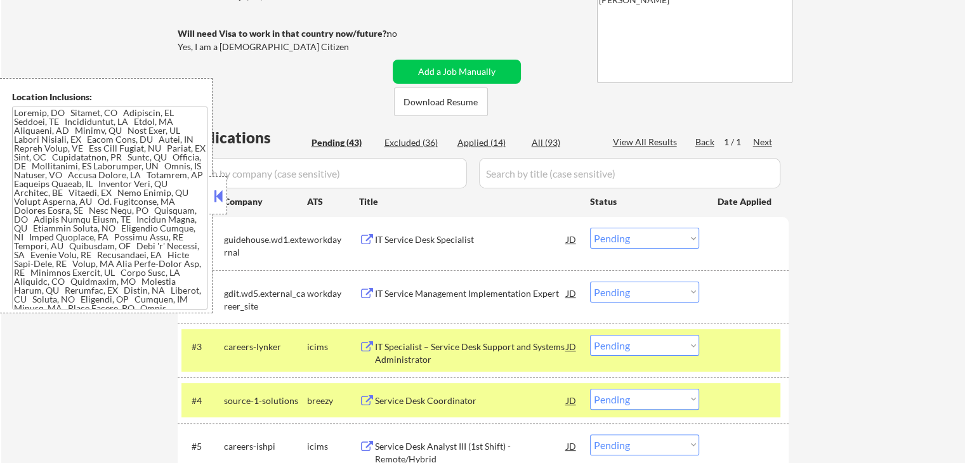
scroll to position [254, 0]
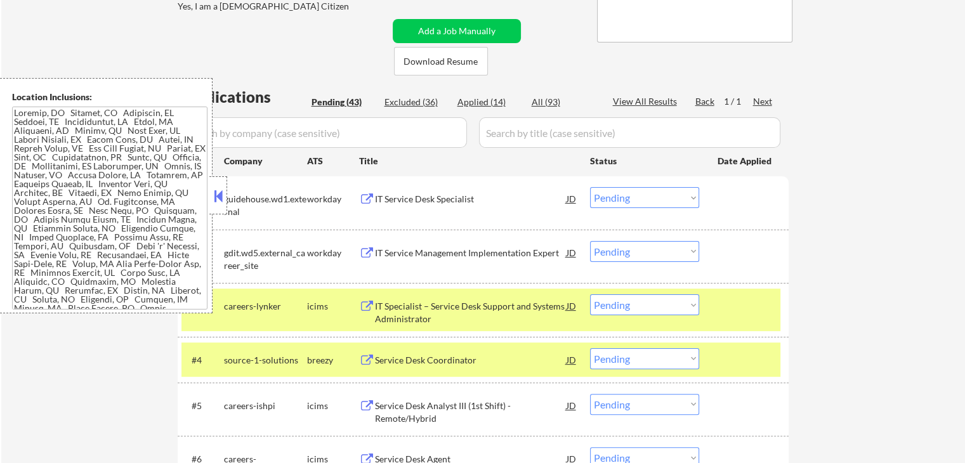
click at [370, 200] on button at bounding box center [367, 200] width 16 height 12
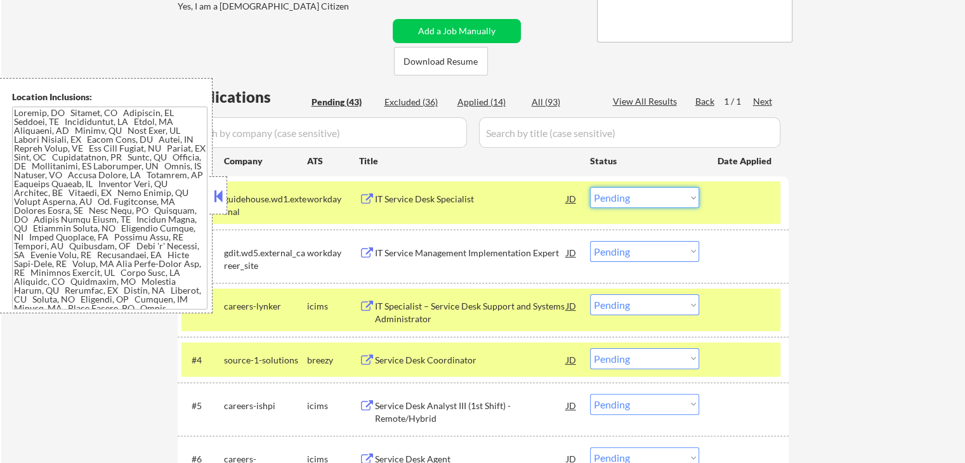
click at [644, 196] on select "Choose an option... Pending Applied Excluded (Questions) Excluded (Expired) Exc…" at bounding box center [644, 197] width 109 height 21
click at [590, 187] on select "Choose an option... Pending Applied Excluded (Questions) Excluded (Expired) Exc…" at bounding box center [644, 197] width 109 height 21
click at [362, 252] on button at bounding box center [367, 253] width 16 height 12
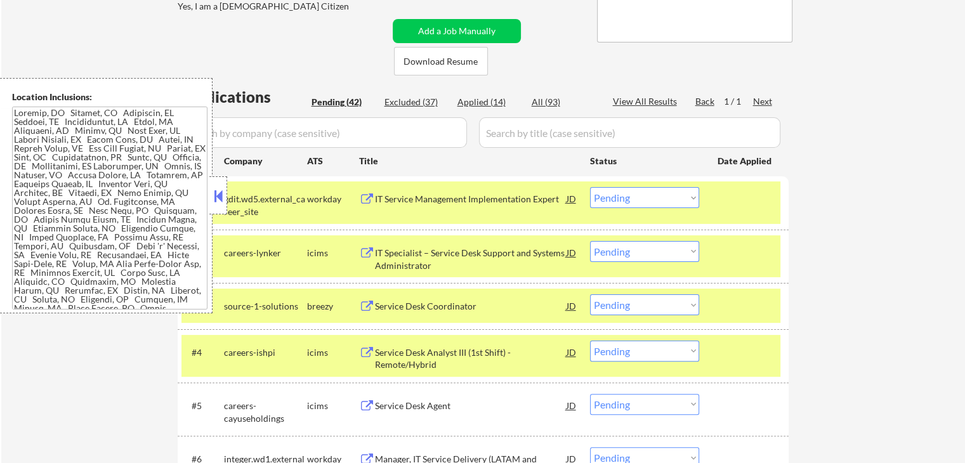
click at [638, 198] on select "Choose an option... Pending Applied Excluded (Questions) Excluded (Expired) Exc…" at bounding box center [644, 197] width 109 height 21
click at [590, 187] on select "Choose an option... Pending Applied Excluded (Questions) Excluded (Expired) Exc…" at bounding box center [644, 197] width 109 height 21
click at [366, 249] on button at bounding box center [367, 253] width 16 height 12
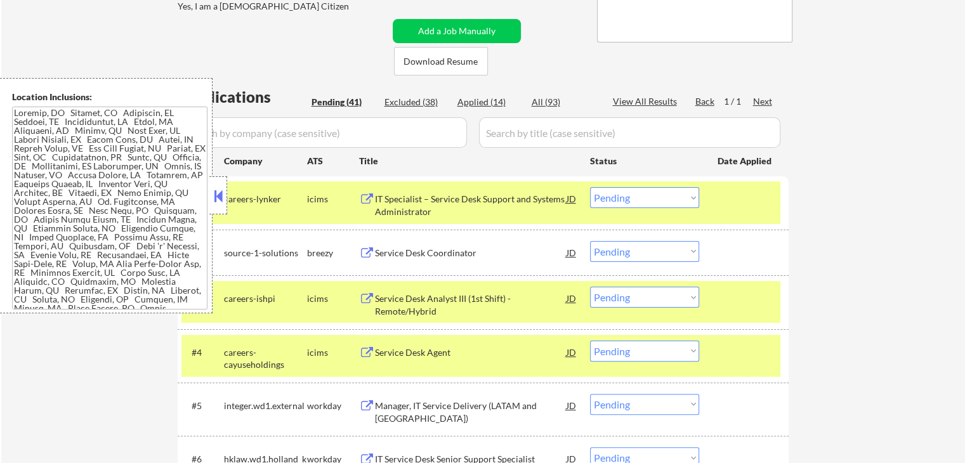
click at [633, 199] on select "Choose an option... Pending Applied Excluded (Questions) Excluded (Expired) Exc…" at bounding box center [644, 197] width 109 height 21
click at [590, 187] on select "Choose an option... Pending Applied Excluded (Questions) Excluded (Expired) Exc…" at bounding box center [644, 197] width 109 height 21
click at [369, 249] on button at bounding box center [367, 253] width 16 height 12
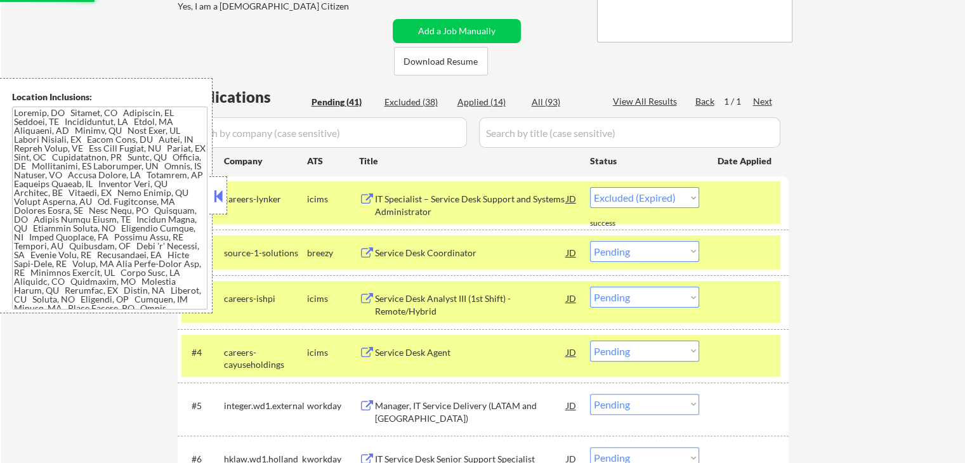
select select ""pending""
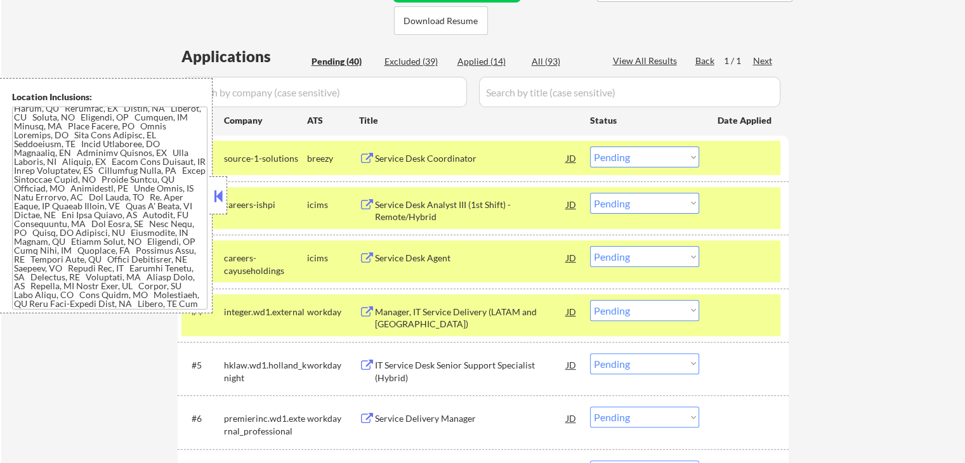
scroll to position [508, 0]
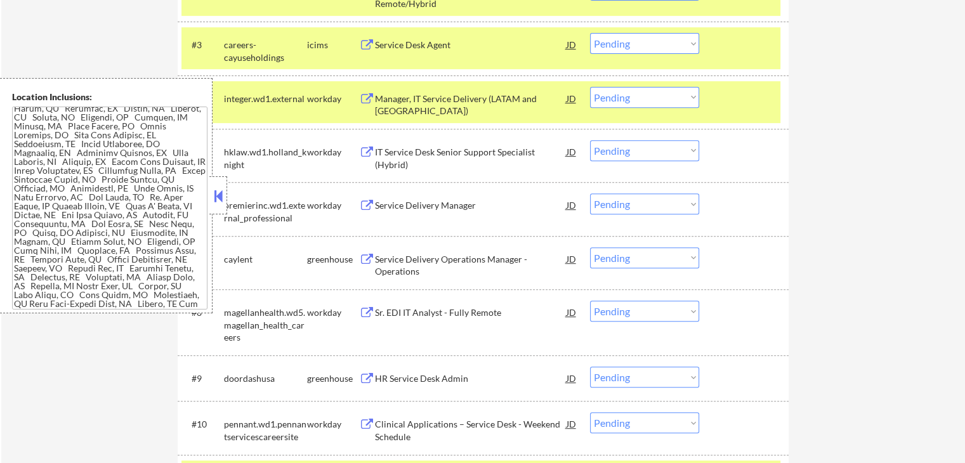
click at [135, 248] on textarea at bounding box center [109, 208] width 195 height 203
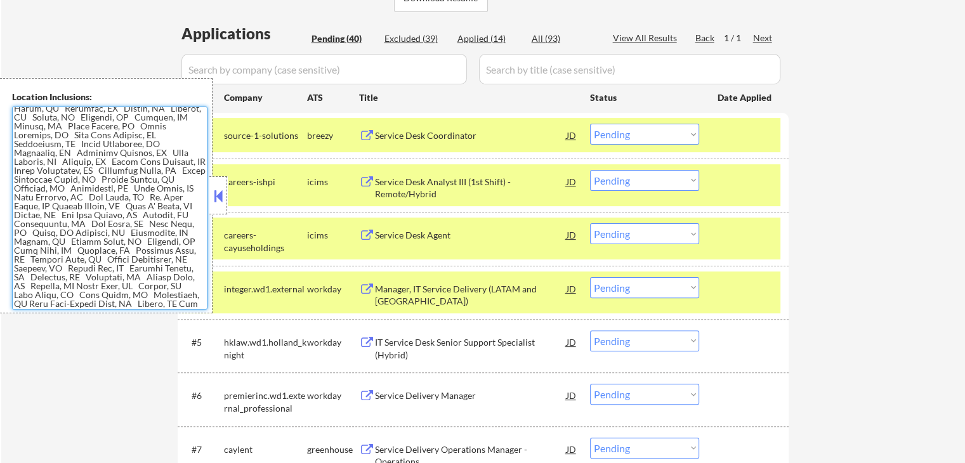
scroll to position [254, 0]
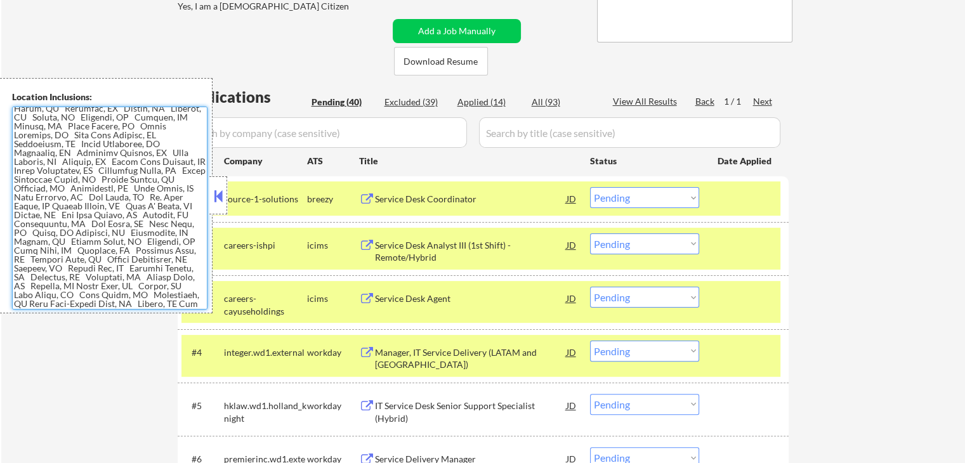
click at [634, 199] on select "Choose an option... Pending Applied Excluded (Questions) Excluded (Expired) Exc…" at bounding box center [644, 197] width 109 height 21
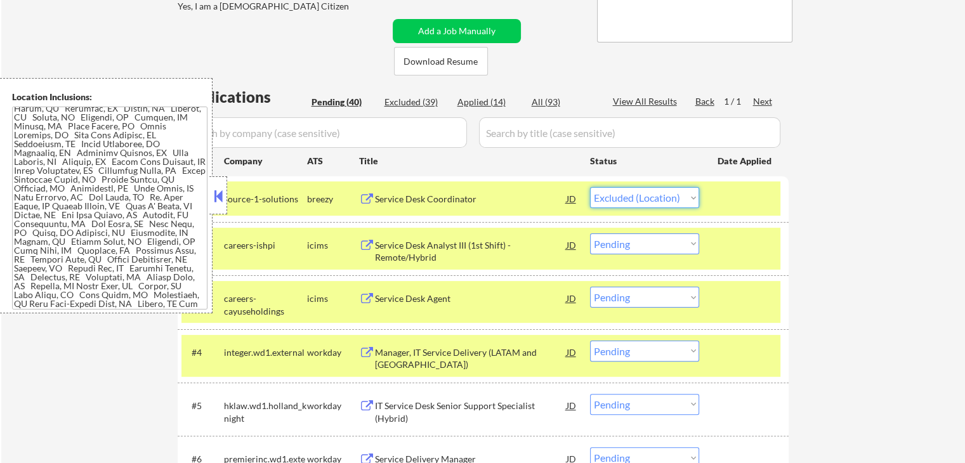
click at [590, 187] on select "Choose an option... Pending Applied Excluded (Questions) Excluded (Expired) Exc…" at bounding box center [644, 197] width 109 height 21
click at [362, 237] on div "Service Desk Analyst III (1st Shift) - Remote/Hybrid JD warning_amber" at bounding box center [468, 248] width 219 height 30
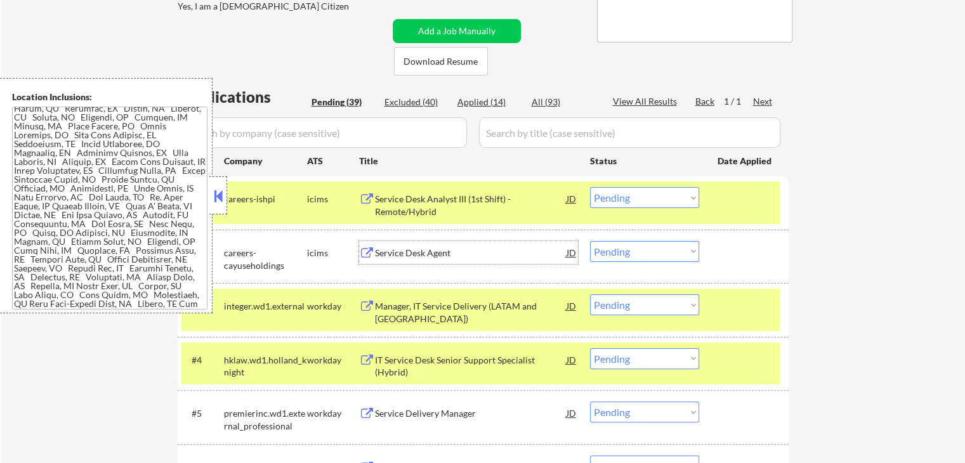
click at [671, 200] on select "Choose an option... Pending Applied Excluded (Questions) Excluded (Expired) Exc…" at bounding box center [644, 197] width 109 height 21
click at [590, 187] on select "Choose an option... Pending Applied Excluded (Questions) Excluded (Expired) Exc…" at bounding box center [644, 197] width 109 height 21
click at [365, 247] on button at bounding box center [367, 253] width 16 height 12
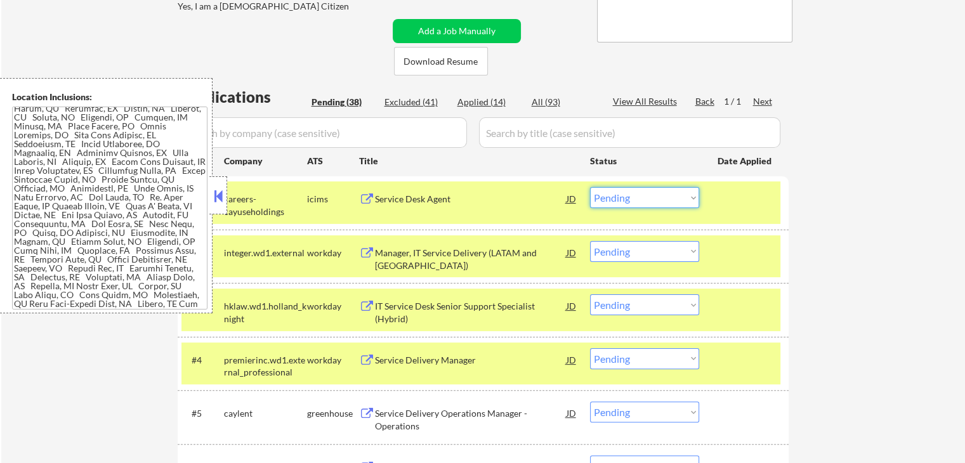
click at [636, 194] on select "Choose an option... Pending Applied Excluded (Questions) Excluded (Expired) Exc…" at bounding box center [644, 197] width 109 height 21
click at [590, 187] on select "Choose an option... Pending Applied Excluded (Questions) Excluded (Expired) Exc…" at bounding box center [644, 197] width 109 height 21
click at [355, 254] on div "workday" at bounding box center [333, 253] width 52 height 13
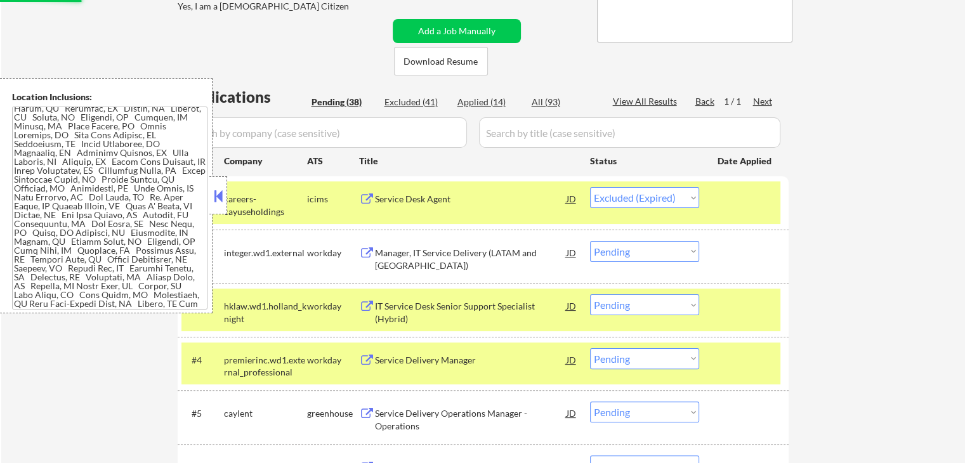
click at [367, 252] on button at bounding box center [367, 253] width 16 height 12
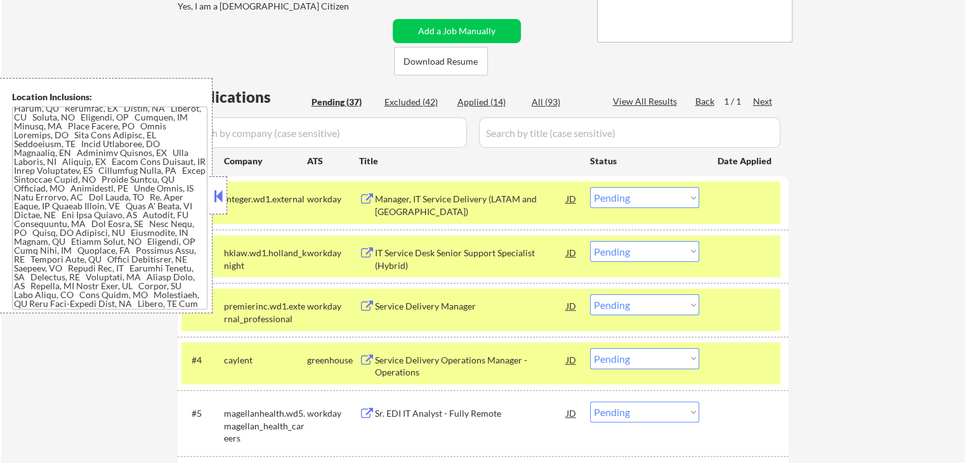
click at [637, 199] on select "Choose an option... Pending Applied Excluded (Questions) Excluded (Expired) Exc…" at bounding box center [644, 197] width 109 height 21
click at [590, 187] on select "Choose an option... Pending Applied Excluded (Questions) Excluded (Expired) Exc…" at bounding box center [644, 197] width 109 height 21
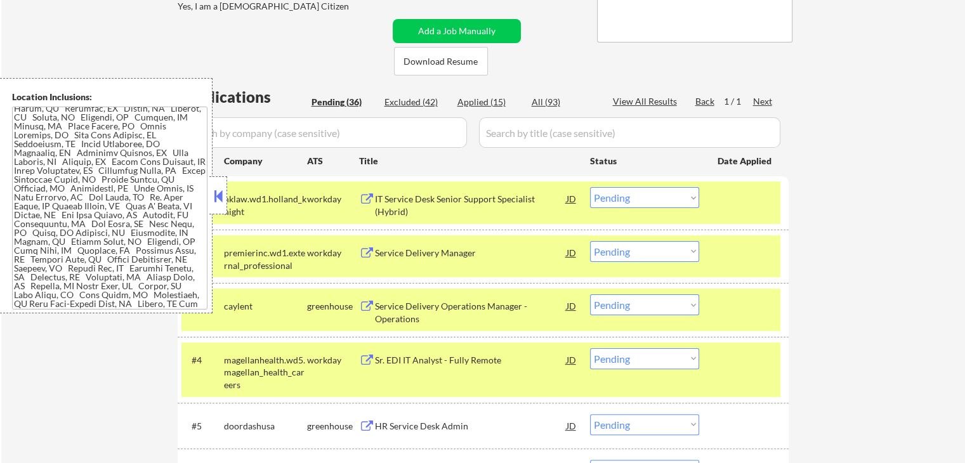
click at [365, 195] on button at bounding box center [367, 200] width 16 height 12
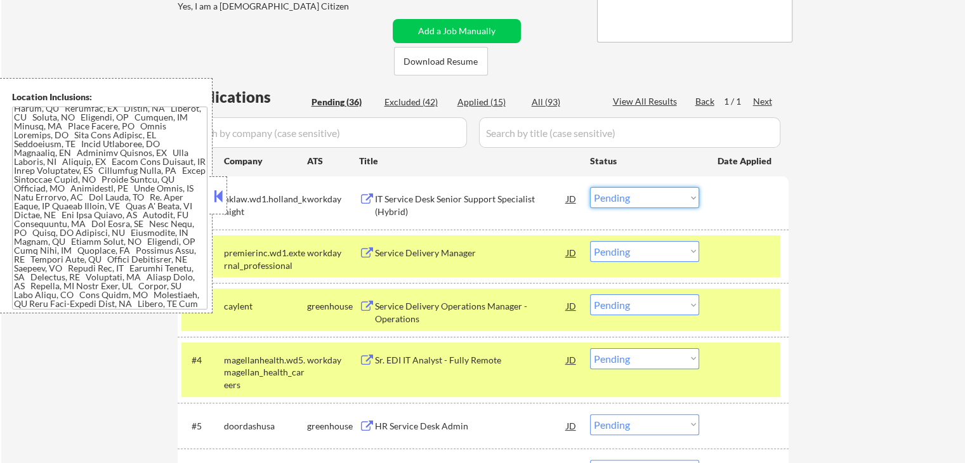
click at [652, 195] on select "Choose an option... Pending Applied Excluded (Questions) Excluded (Expired) Exc…" at bounding box center [644, 197] width 109 height 21
click at [590, 187] on select "Choose an option... Pending Applied Excluded (Questions) Excluded (Expired) Exc…" at bounding box center [644, 197] width 109 height 21
click at [369, 248] on button at bounding box center [367, 253] width 16 height 12
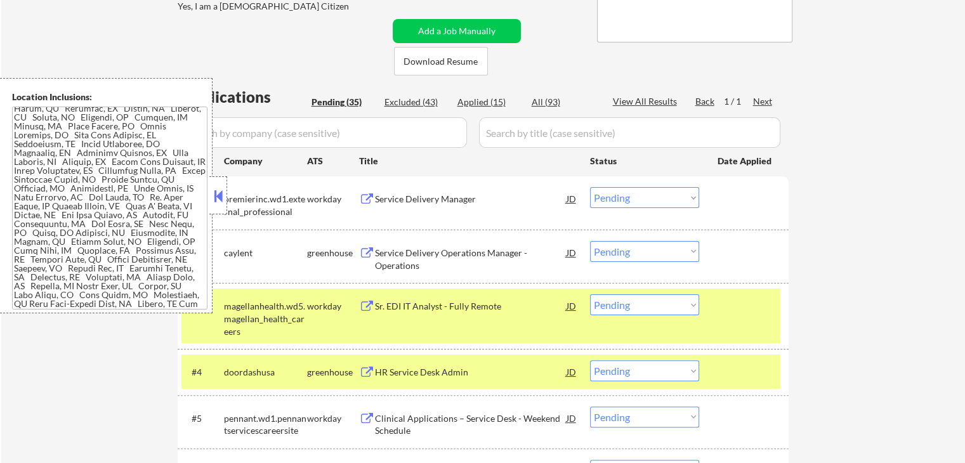
click at [627, 197] on select "Choose an option... Pending Applied Excluded (Questions) Excluded (Expired) Exc…" at bounding box center [644, 197] width 109 height 21
click at [590, 187] on select "Choose an option... Pending Applied Excluded (Questions) Excluded (Expired) Exc…" at bounding box center [644, 197] width 109 height 21
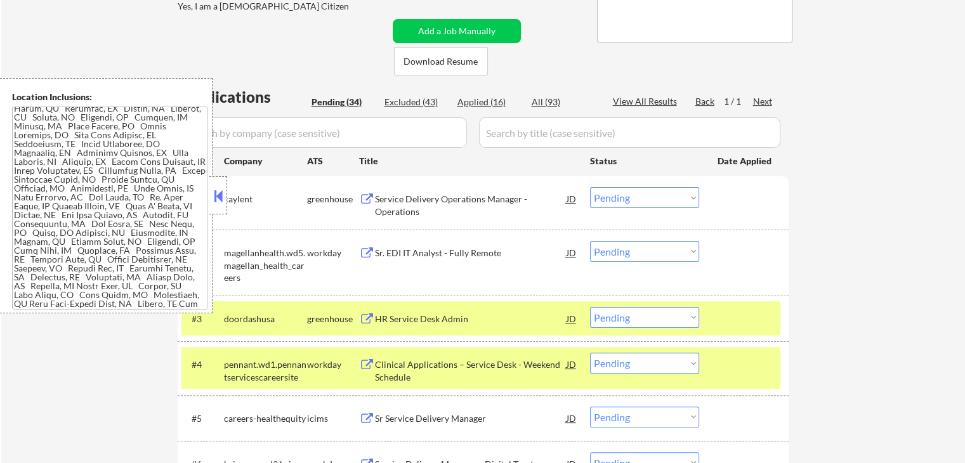
click at [365, 196] on button at bounding box center [367, 200] width 16 height 12
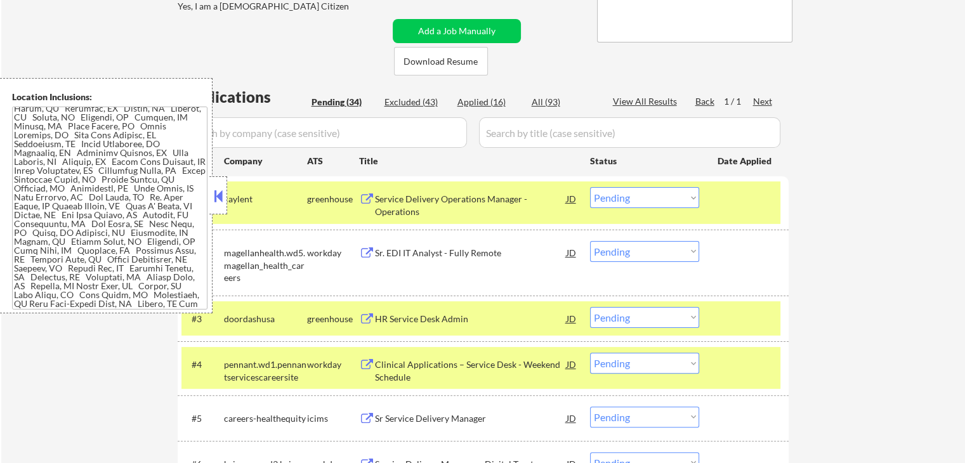
drag, startPoint x: 668, startPoint y: 198, endPoint x: 666, endPoint y: 206, distance: 8.5
click at [668, 198] on select "Choose an option... Pending Applied Excluded (Questions) Excluded (Expired) Exc…" at bounding box center [644, 197] width 109 height 21
click at [590, 187] on select "Choose an option... Pending Applied Excluded (Questions) Excluded (Expired) Exc…" at bounding box center [644, 197] width 109 height 21
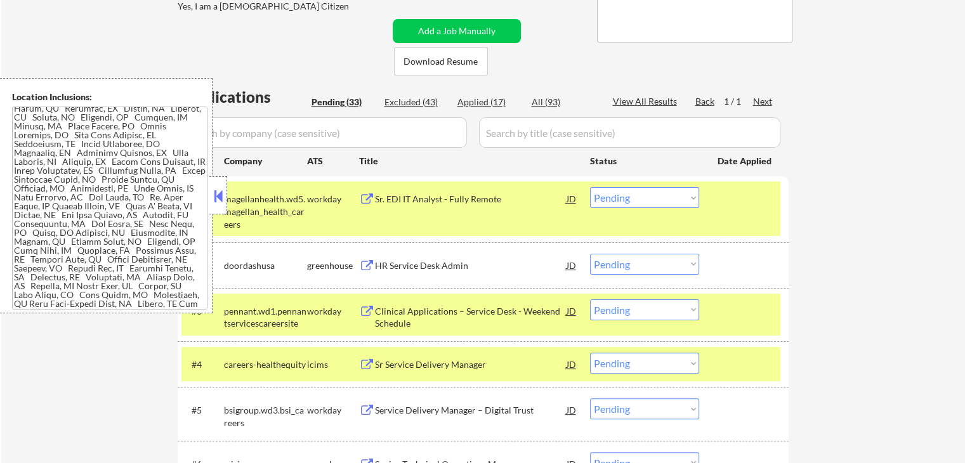
click at [363, 204] on button at bounding box center [367, 200] width 16 height 12
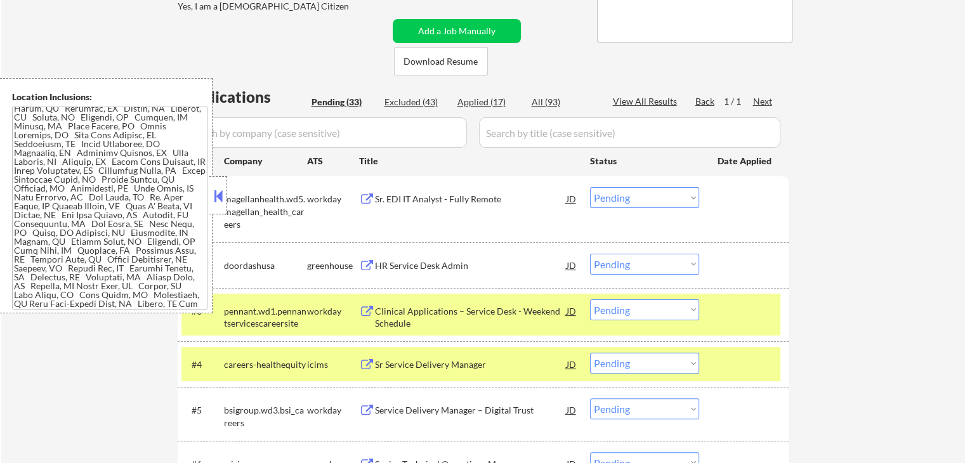
click at [632, 200] on select "Choose an option... Pending Applied Excluded (Questions) Excluded (Expired) Exc…" at bounding box center [644, 197] width 109 height 21
click at [590, 187] on select "Choose an option... Pending Applied Excluded (Questions) Excluded (Expired) Exc…" at bounding box center [644, 197] width 109 height 21
click at [362, 258] on div "HR Service Desk Admin JD warning_amber" at bounding box center [468, 265] width 219 height 23
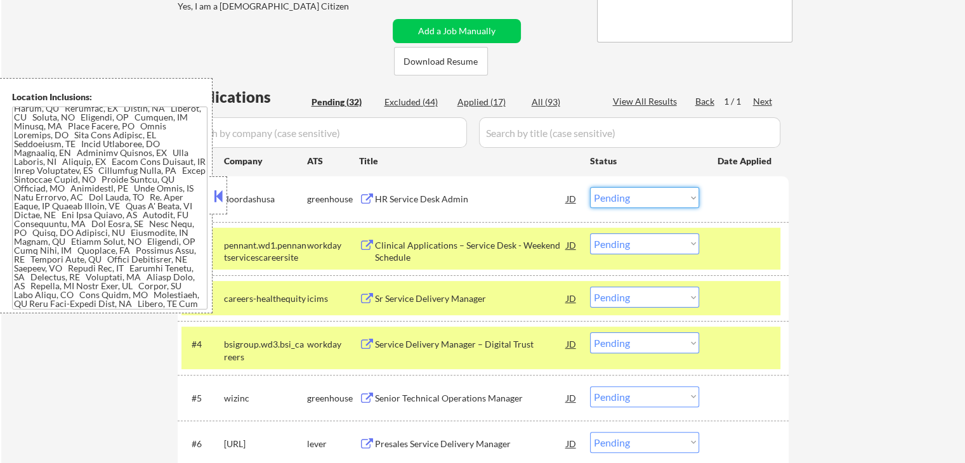
click at [639, 195] on select "Choose an option... Pending Applied Excluded (Questions) Excluded (Expired) Exc…" at bounding box center [644, 197] width 109 height 21
click at [590, 187] on select "Choose an option... Pending Applied Excluded (Questions) Excluded (Expired) Exc…" at bounding box center [644, 197] width 109 height 21
click at [363, 240] on button at bounding box center [367, 246] width 16 height 12
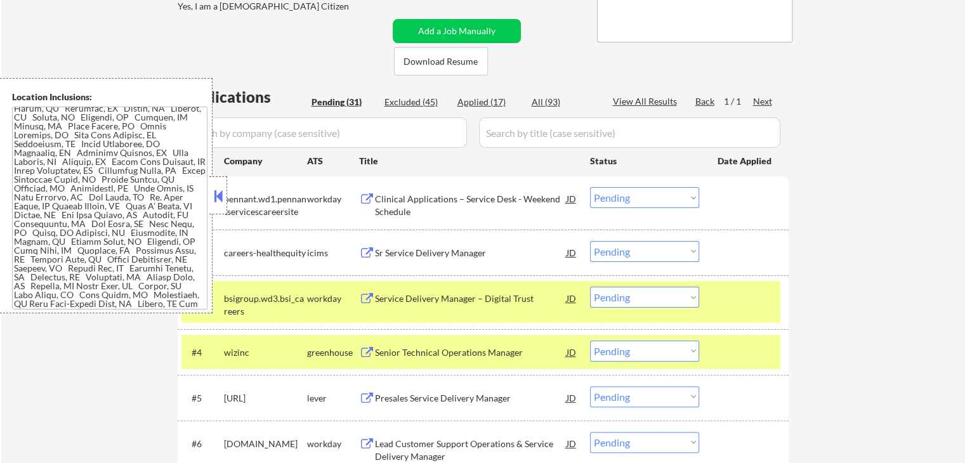
click at [612, 194] on select "Choose an option... Pending Applied Excluded (Questions) Excluded (Expired) Exc…" at bounding box center [644, 197] width 109 height 21
click at [590, 187] on select "Choose an option... Pending Applied Excluded (Questions) Excluded (Expired) Exc…" at bounding box center [644, 197] width 109 height 21
click at [364, 250] on button at bounding box center [367, 253] width 16 height 12
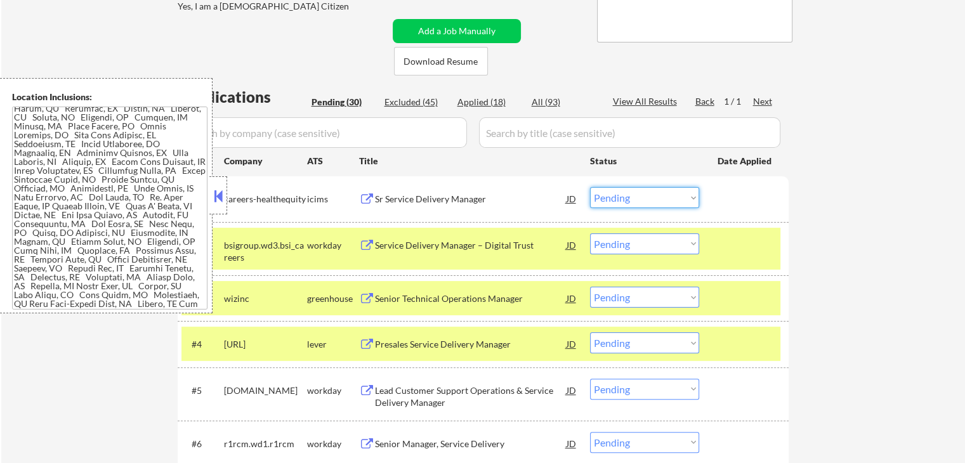
click at [641, 203] on select "Choose an option... Pending Applied Excluded (Questions) Excluded (Expired) Exc…" at bounding box center [644, 197] width 109 height 21
click at [590, 187] on select "Choose an option... Pending Applied Excluded (Questions) Excluded (Expired) Exc…" at bounding box center [644, 197] width 109 height 21
click at [362, 242] on button at bounding box center [367, 246] width 16 height 12
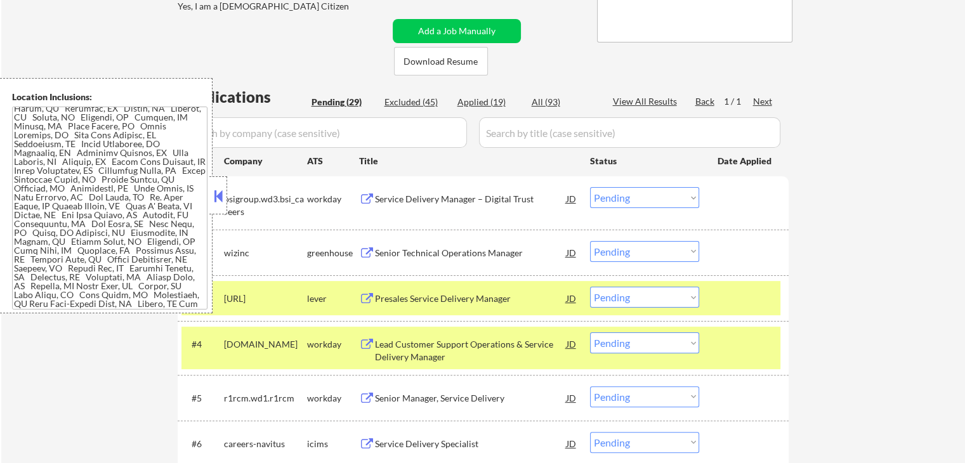
click at [365, 199] on button at bounding box center [367, 200] width 16 height 12
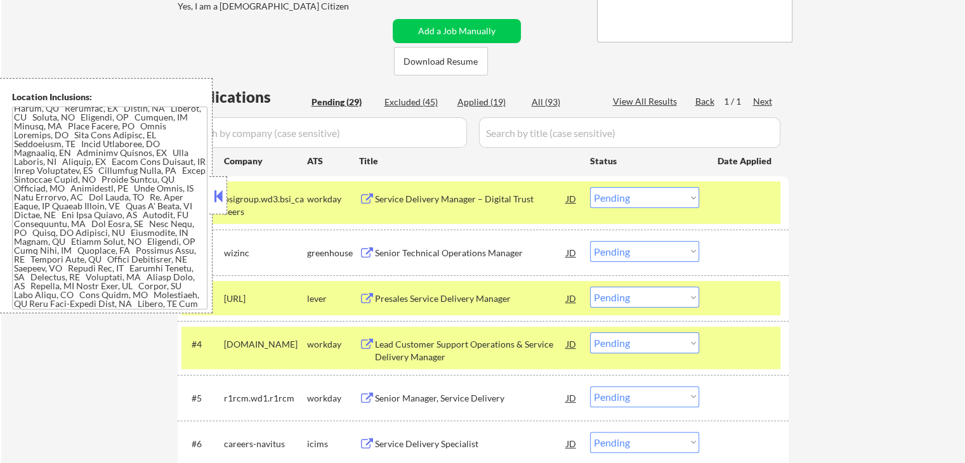
click at [645, 200] on select "Choose an option... Pending Applied Excluded (Questions) Excluded (Expired) Exc…" at bounding box center [644, 197] width 109 height 21
click at [590, 187] on select "Choose an option... Pending Applied Excluded (Questions) Excluded (Expired) Exc…" at bounding box center [644, 197] width 109 height 21
click at [369, 252] on button at bounding box center [367, 253] width 16 height 12
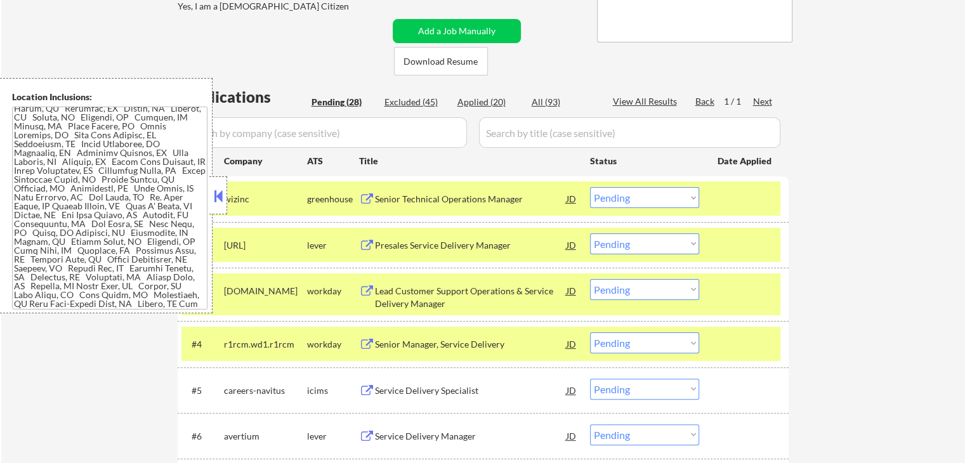
click at [598, 204] on select "Choose an option... Pending Applied Excluded (Questions) Excluded (Expired) Exc…" at bounding box center [644, 197] width 109 height 21
click at [590, 187] on select "Choose an option... Pending Applied Excluded (Questions) Excluded (Expired) Exc…" at bounding box center [644, 197] width 109 height 21
click at [360, 241] on button at bounding box center [367, 246] width 16 height 12
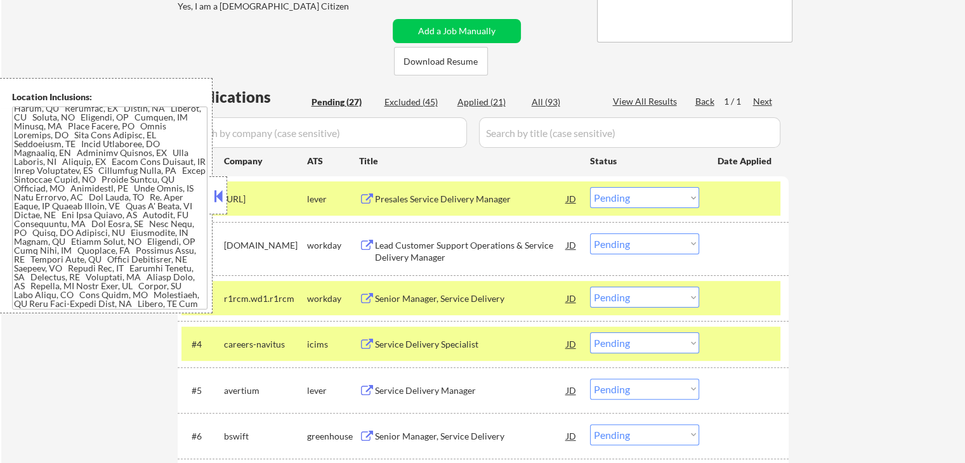
click at [655, 194] on select "Choose an option... Pending Applied Excluded (Questions) Excluded (Expired) Exc…" at bounding box center [644, 197] width 109 height 21
click at [590, 187] on select "Choose an option... Pending Applied Excluded (Questions) Excluded (Expired) Exc…" at bounding box center [644, 197] width 109 height 21
click at [365, 246] on button at bounding box center [367, 246] width 16 height 12
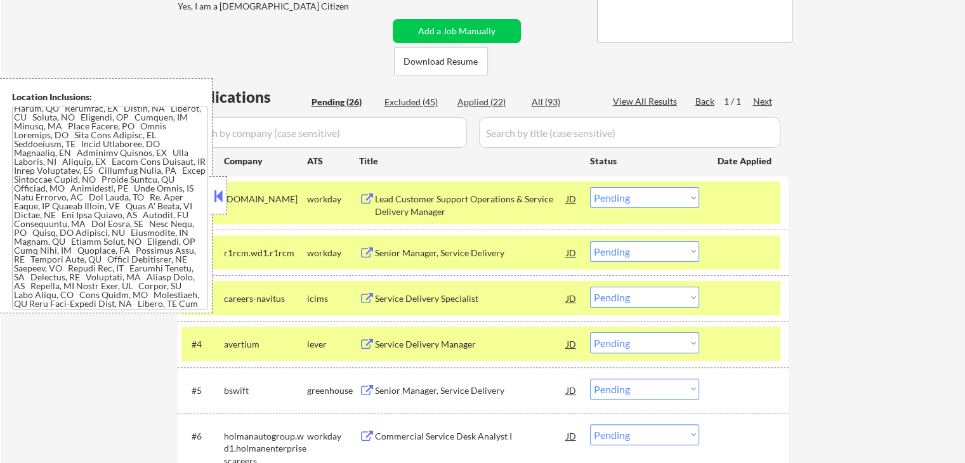
click at [374, 197] on button at bounding box center [367, 200] width 16 height 12
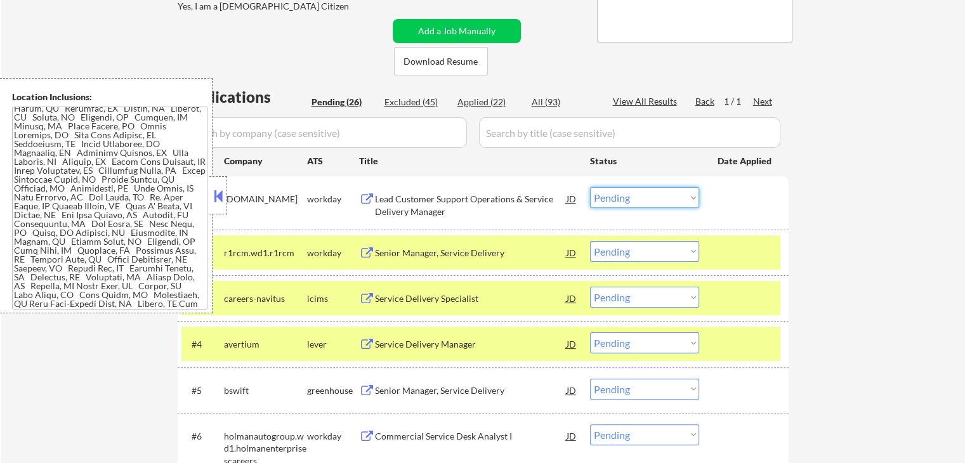
click at [640, 199] on select "Choose an option... Pending Applied Excluded (Questions) Excluded (Expired) Exc…" at bounding box center [644, 197] width 109 height 21
click at [590, 187] on select "Choose an option... Pending Applied Excluded (Questions) Excluded (Expired) Exc…" at bounding box center [644, 197] width 109 height 21
click at [369, 249] on button at bounding box center [367, 253] width 16 height 12
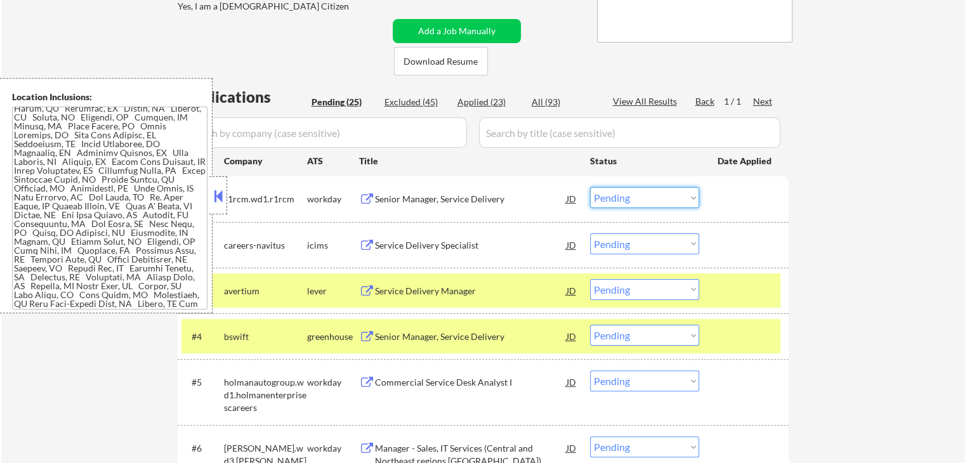
click at [643, 201] on select "Choose an option... Pending Applied Excluded (Questions) Excluded (Expired) Exc…" at bounding box center [644, 197] width 109 height 21
click at [590, 187] on select "Choose an option... Pending Applied Excluded (Questions) Excluded (Expired) Exc…" at bounding box center [644, 197] width 109 height 21
click at [365, 242] on button at bounding box center [367, 246] width 16 height 12
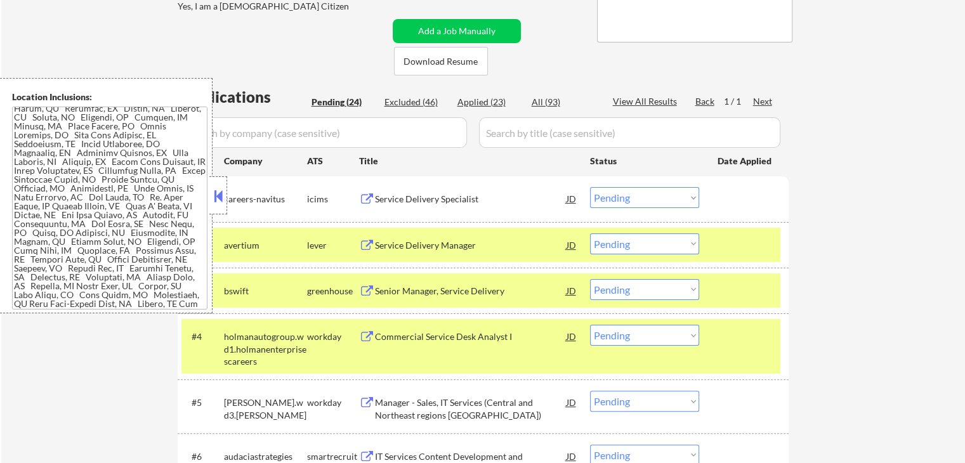
click at [637, 196] on select "Choose an option... Pending Applied Excluded (Questions) Excluded (Expired) Exc…" at bounding box center [644, 197] width 109 height 21
click at [590, 187] on select "Choose an option... Pending Applied Excluded (Questions) Excluded (Expired) Exc…" at bounding box center [644, 197] width 109 height 21
click at [368, 241] on button at bounding box center [367, 246] width 16 height 12
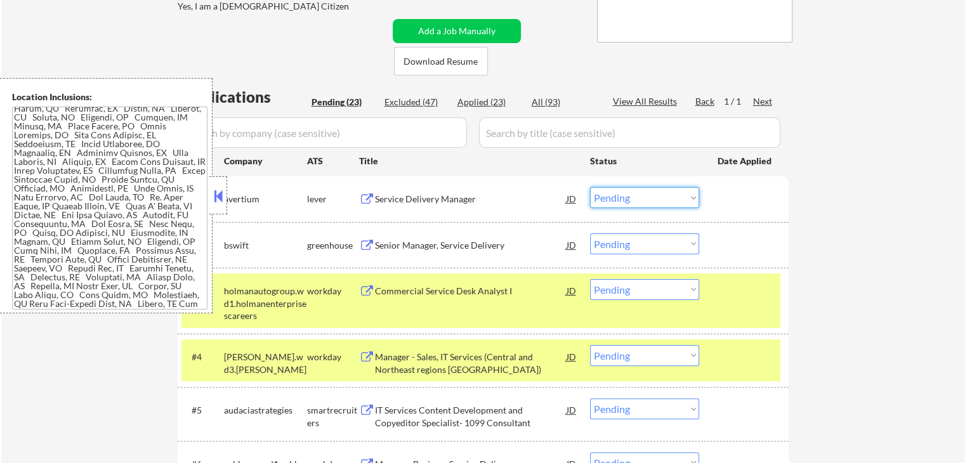
click at [628, 195] on select "Choose an option... Pending Applied Excluded (Questions) Excluded (Expired) Exc…" at bounding box center [644, 197] width 109 height 21
click at [590, 187] on select "Choose an option... Pending Applied Excluded (Questions) Excluded (Expired) Exc…" at bounding box center [644, 197] width 109 height 21
click at [364, 240] on button at bounding box center [367, 246] width 16 height 12
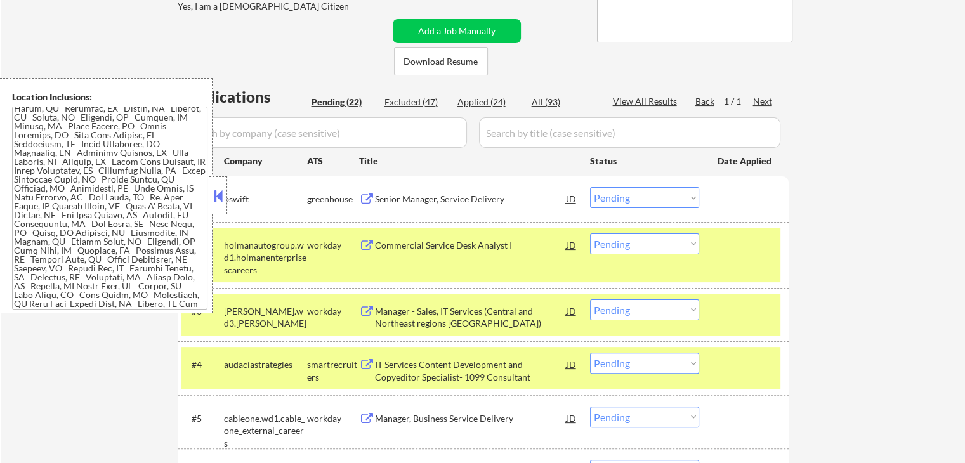
click at [625, 211] on div "#1 bswift greenhouse Senior Manager, Service Delivery JD warning_amber Choose a…" at bounding box center [480, 198] width 599 height 34
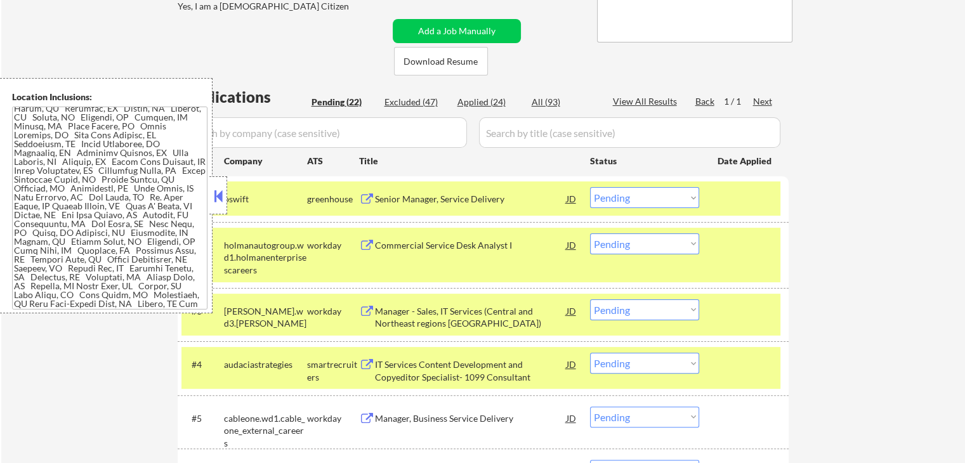
click at [627, 192] on select "Choose an option... Pending Applied Excluded (Questions) Excluded (Expired) Exc…" at bounding box center [644, 197] width 109 height 21
click at [590, 187] on select "Choose an option... Pending Applied Excluded (Questions) Excluded (Expired) Exc…" at bounding box center [644, 197] width 109 height 21
click at [368, 242] on button at bounding box center [367, 246] width 16 height 12
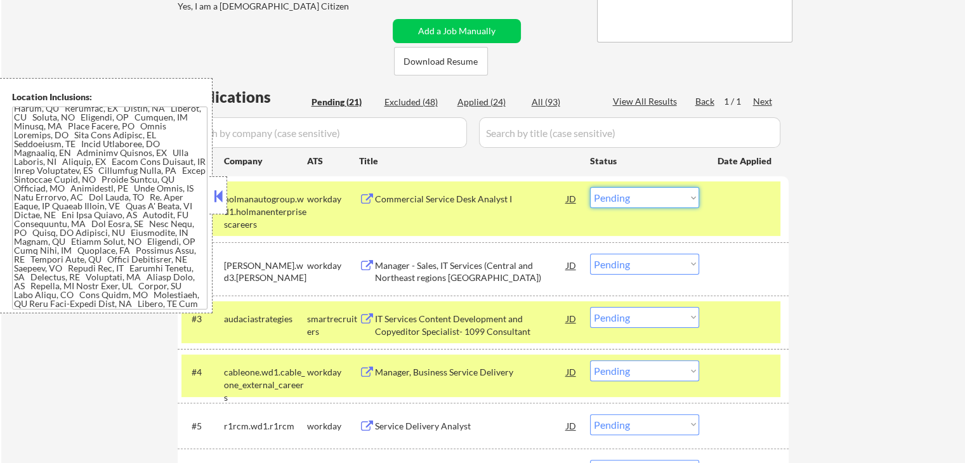
click at [634, 205] on select "Choose an option... Pending Applied Excluded (Questions) Excluded (Expired) Exc…" at bounding box center [644, 197] width 109 height 21
click at [590, 187] on select "Choose an option... Pending Applied Excluded (Questions) Excluded (Expired) Exc…" at bounding box center [644, 197] width 109 height 21
click at [366, 266] on button at bounding box center [367, 266] width 16 height 12
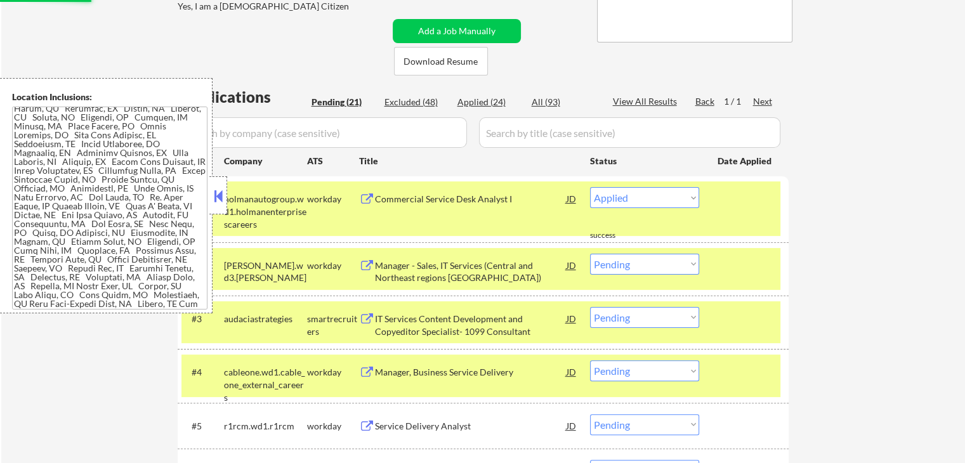
select select ""pending""
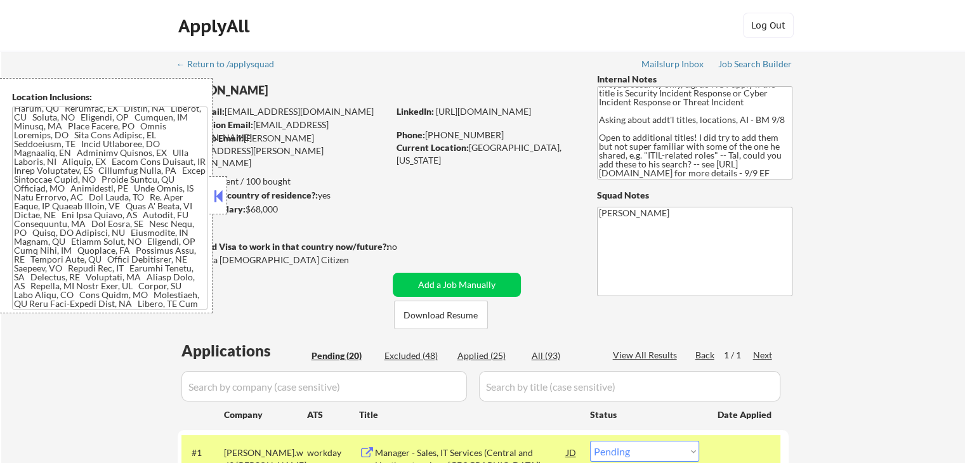
scroll to position [63, 0]
